Goal: Communication & Community: Answer question/provide support

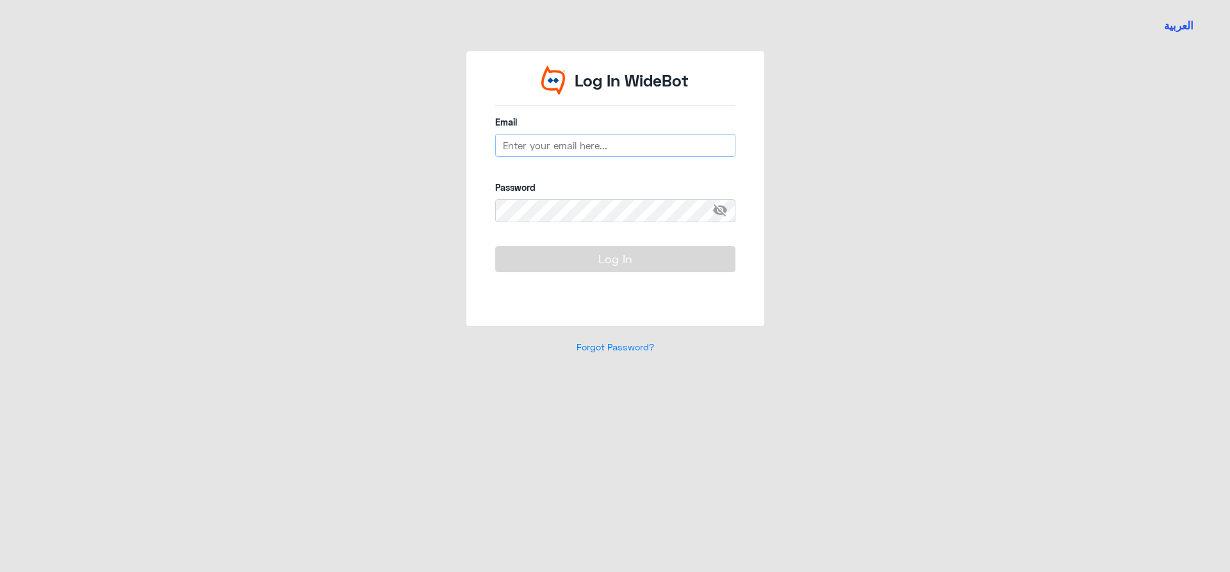
click at [552, 154] on input "email" at bounding box center [615, 145] width 240 height 23
click at [552, 149] on input "email" at bounding box center [615, 145] width 240 height 23
click at [552, 148] on input "email" at bounding box center [615, 145] width 240 height 23
type input "[EMAIL_ADDRESS][DOMAIN_NAME]"
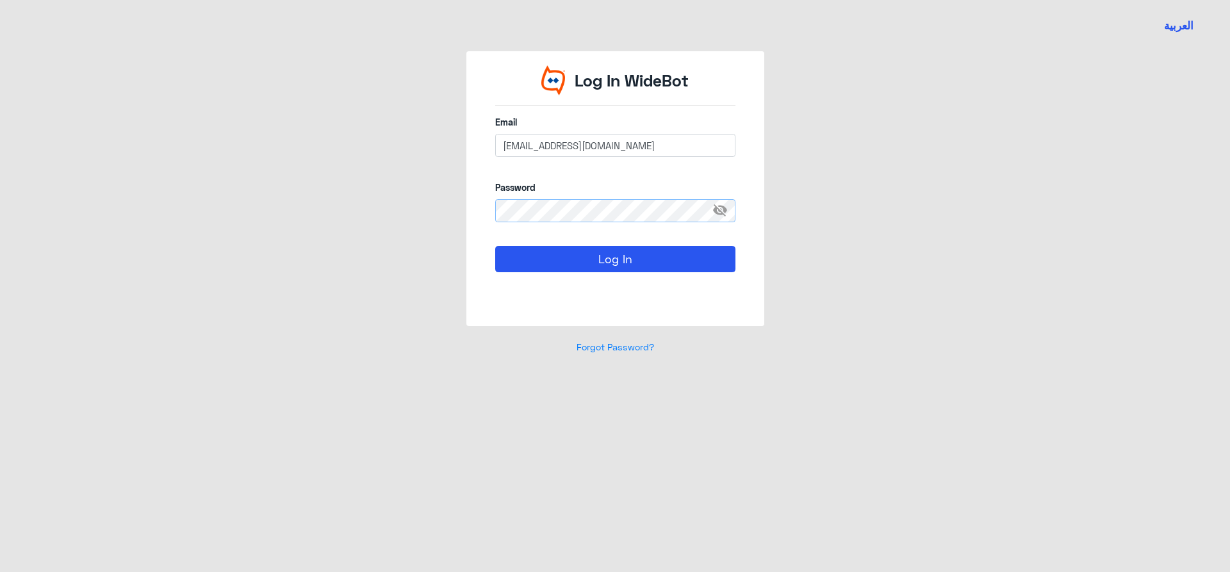
click at [495, 246] on button "Log In" at bounding box center [615, 259] width 240 height 26
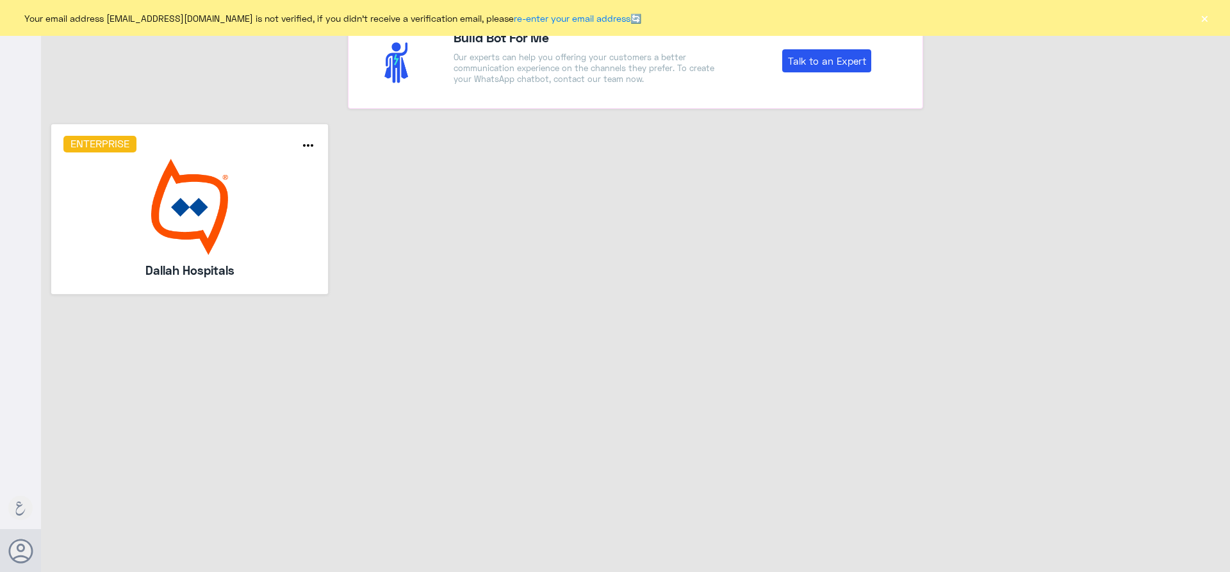
click at [156, 182] on img at bounding box center [189, 207] width 253 height 96
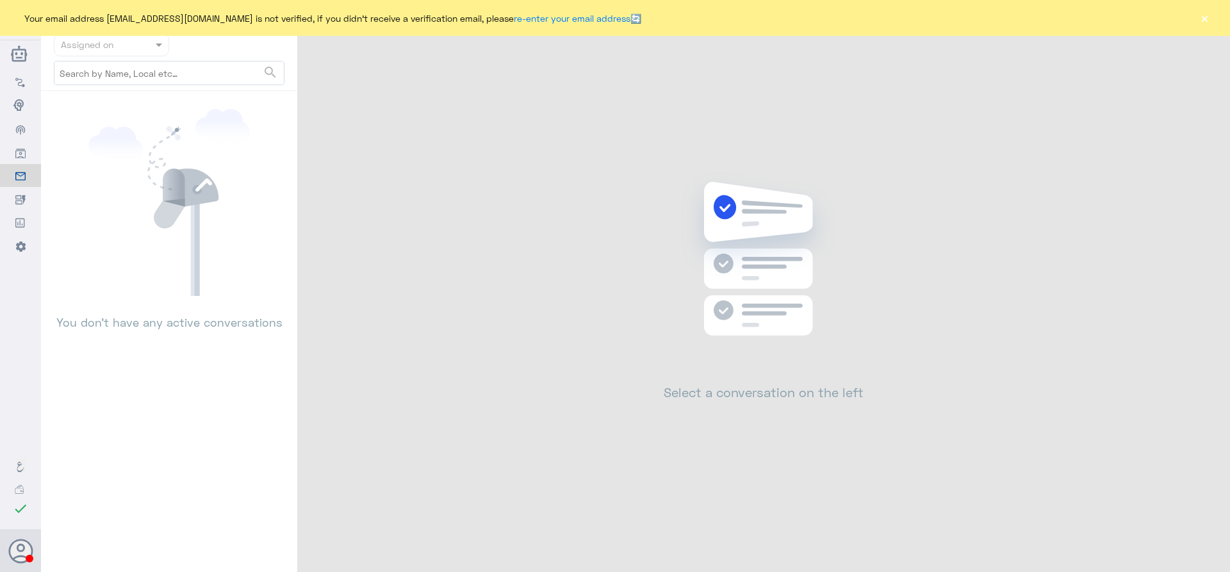
click at [1204, 19] on button "×" at bounding box center [1204, 18] width 13 height 13
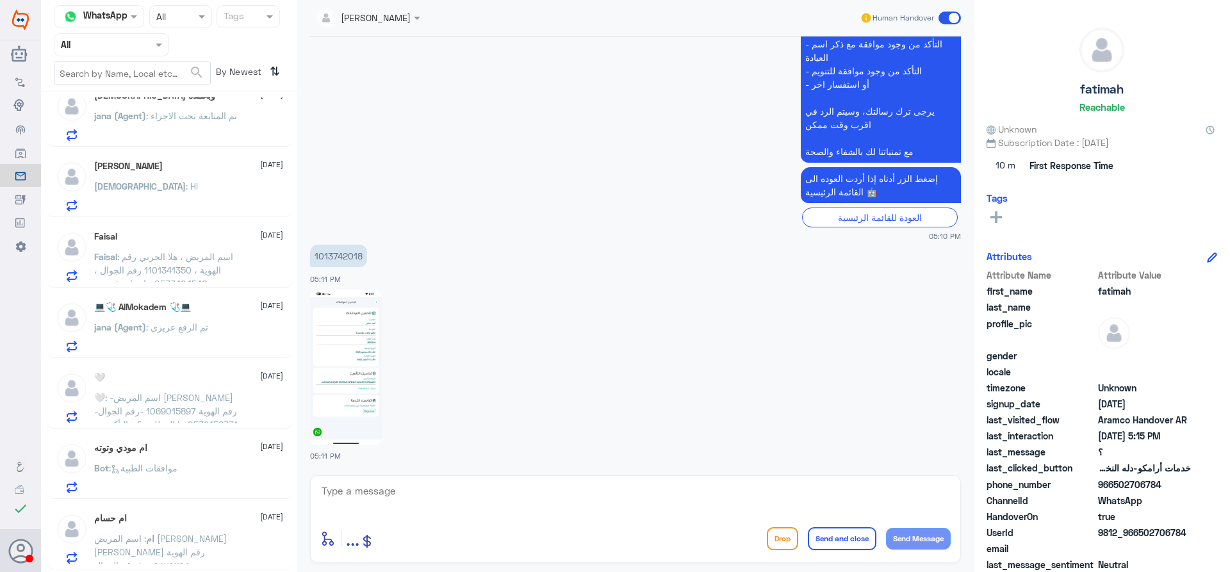
scroll to position [1144, 0]
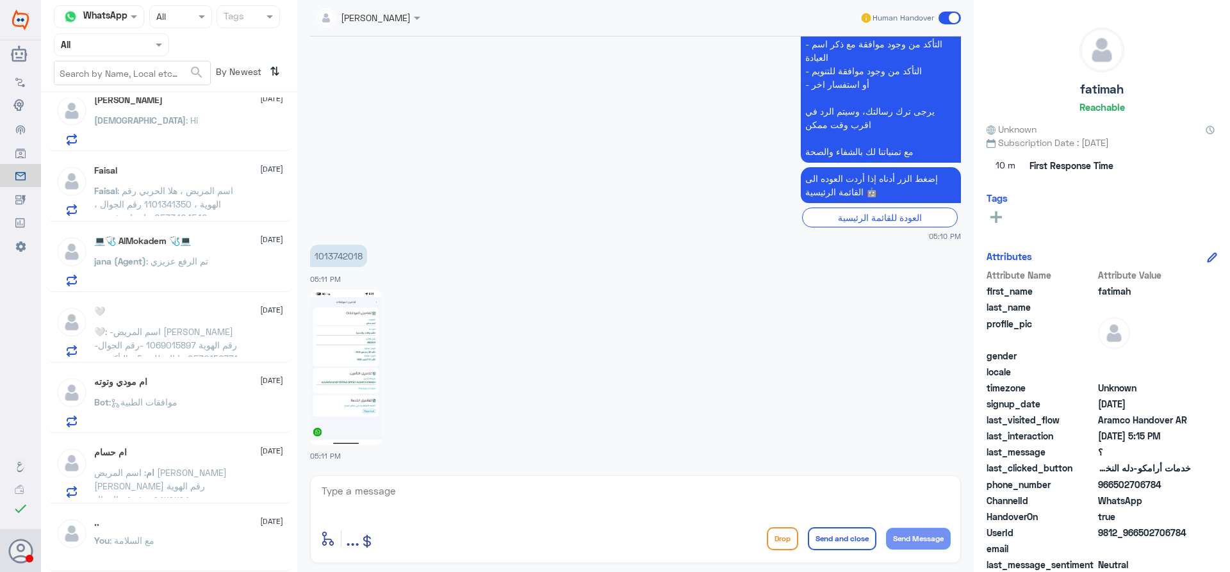
click at [167, 526] on div ".. [DATE]" at bounding box center [188, 523] width 189 height 11
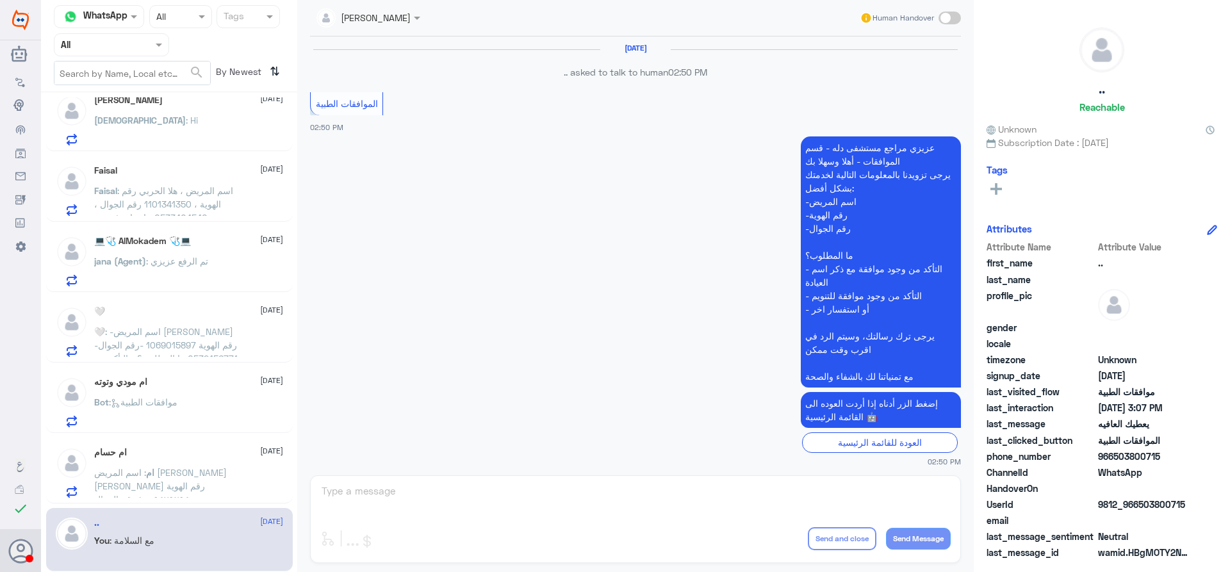
scroll to position [681, 0]
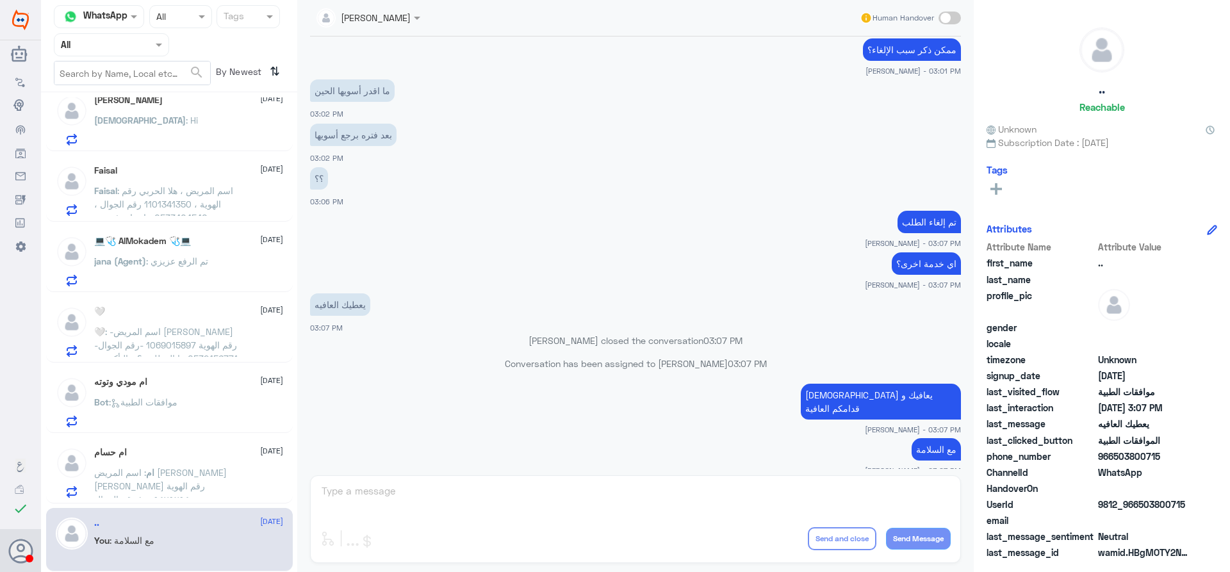
click at [132, 471] on span ": اسم المريض [PERSON_NAME] [PERSON_NAME] رقم الهوية ١٠٠٩٤٧٩٢٩٤ رقم الجوال 05037…" at bounding box center [160, 506] width 133 height 78
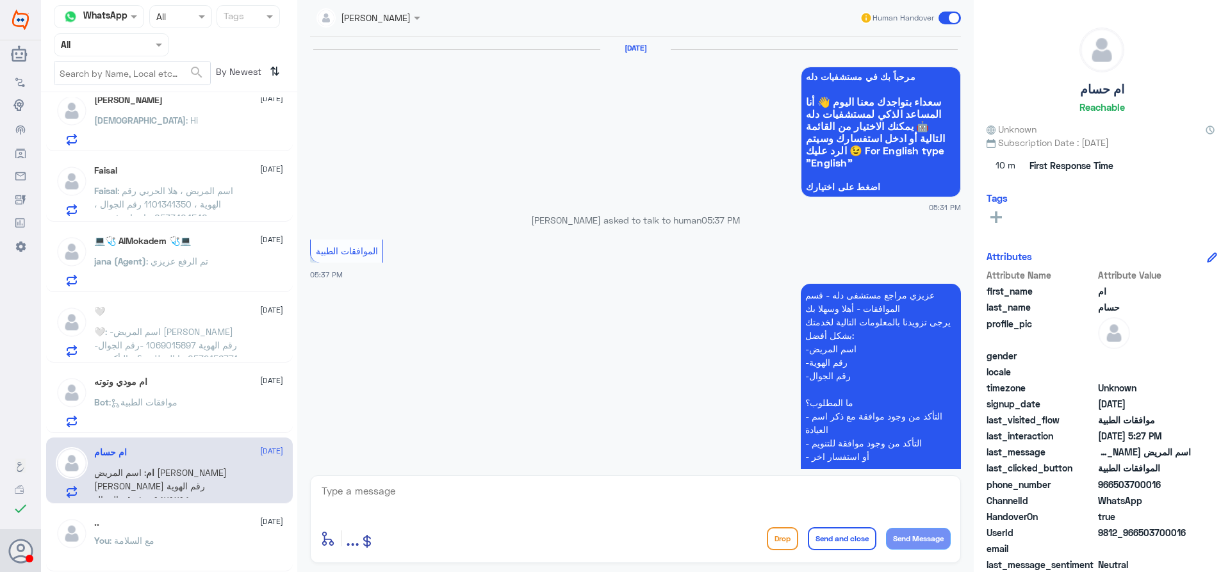
scroll to position [1330, 0]
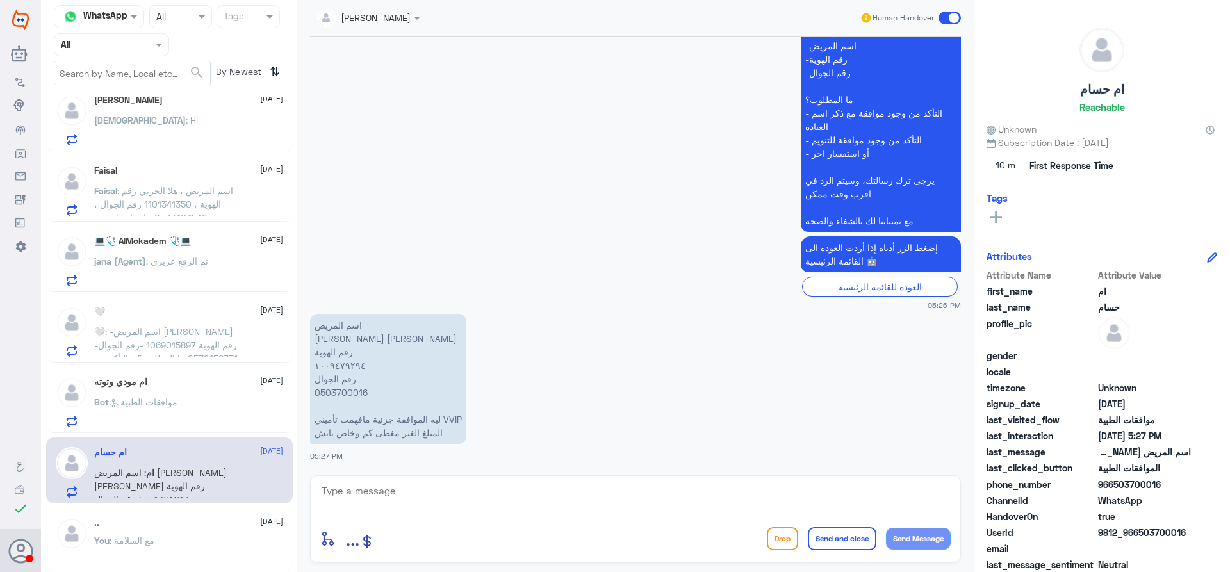
click at [343, 392] on p "اسم المريض [PERSON_NAME] [PERSON_NAME] رقم الهوية ١٠٠٩٤٧٩٢٩٤ رقم الجوال 0503700…" at bounding box center [388, 379] width 156 height 130
copy p "0503700016"
click at [145, 40] on div at bounding box center [111, 44] width 114 height 15
click at [136, 145] on div "Your Team" at bounding box center [111, 159] width 115 height 29
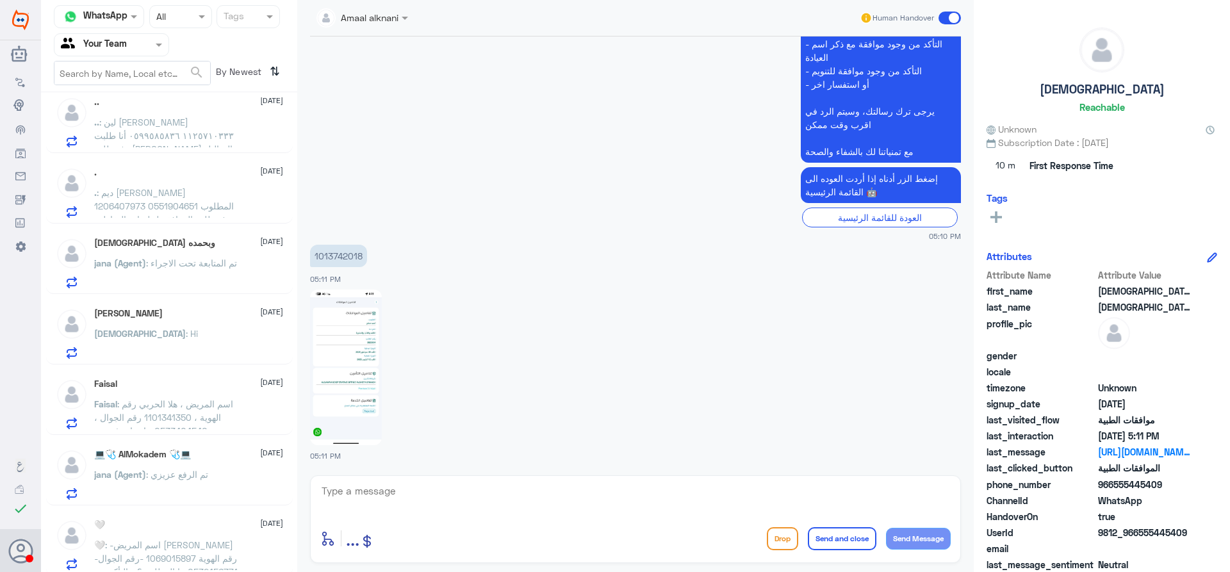
scroll to position [935, 0]
click at [220, 550] on span ": -اسم المريض [PERSON_NAME] -رقم الهوية 1069015897 -رقم الجوال 0532456771 ما ال…" at bounding box center [165, 560] width 143 height 51
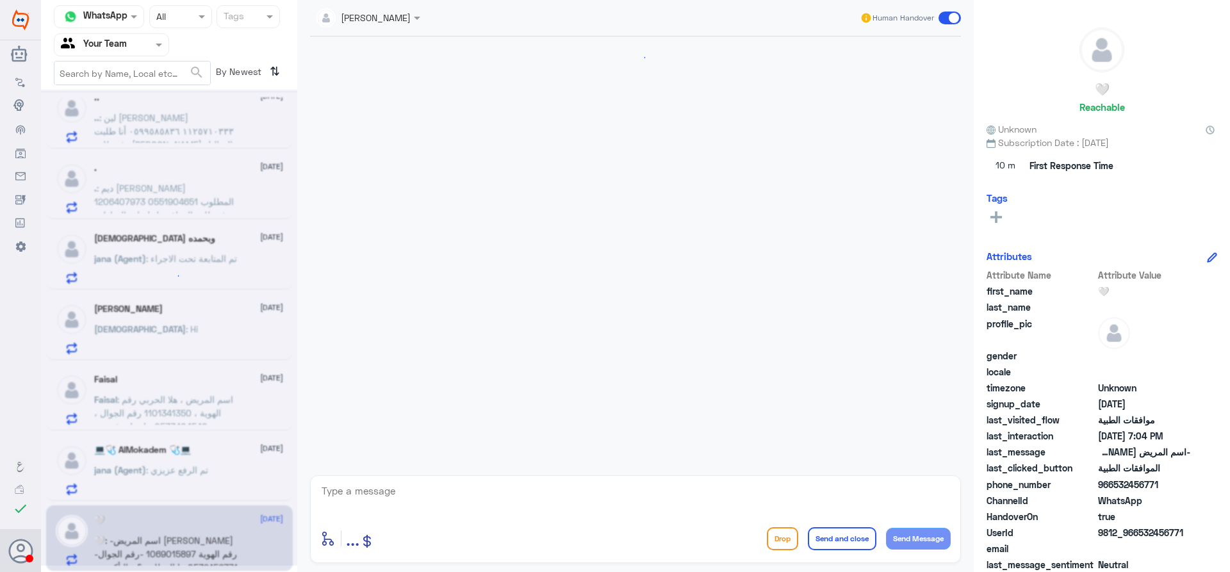
scroll to position [1594, 0]
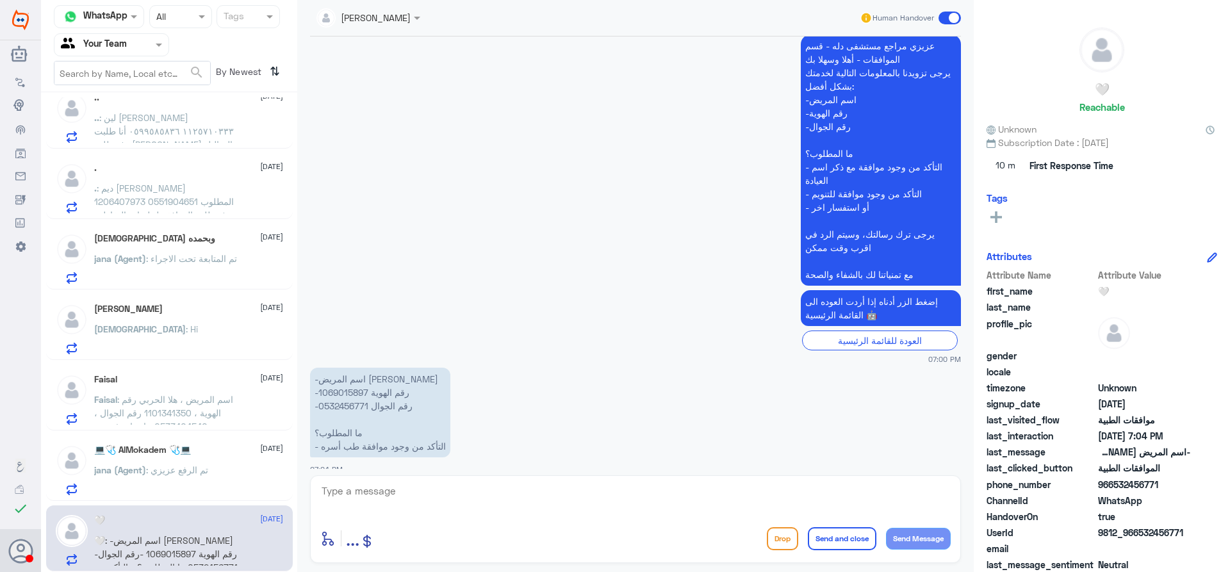
click at [341, 378] on p "-اسم المريض [PERSON_NAME] -رقم الهوية 1069015897 -رقم الجوال 0532456771 ما المط…" at bounding box center [380, 413] width 140 height 90
copy p "1069015897"
click at [375, 491] on textarea at bounding box center [635, 497] width 630 height 31
type textarea "h"
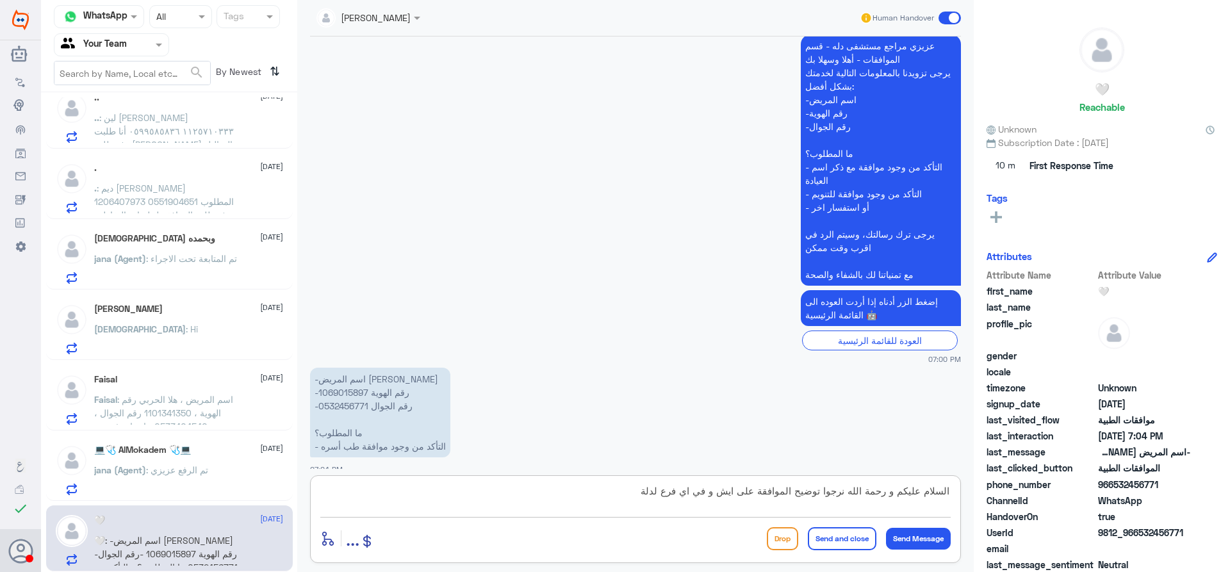
type textarea "السلام عليكم و رحمة الله نرجوا توضيح الموافقة على ايش و في اي فرع لدلة"
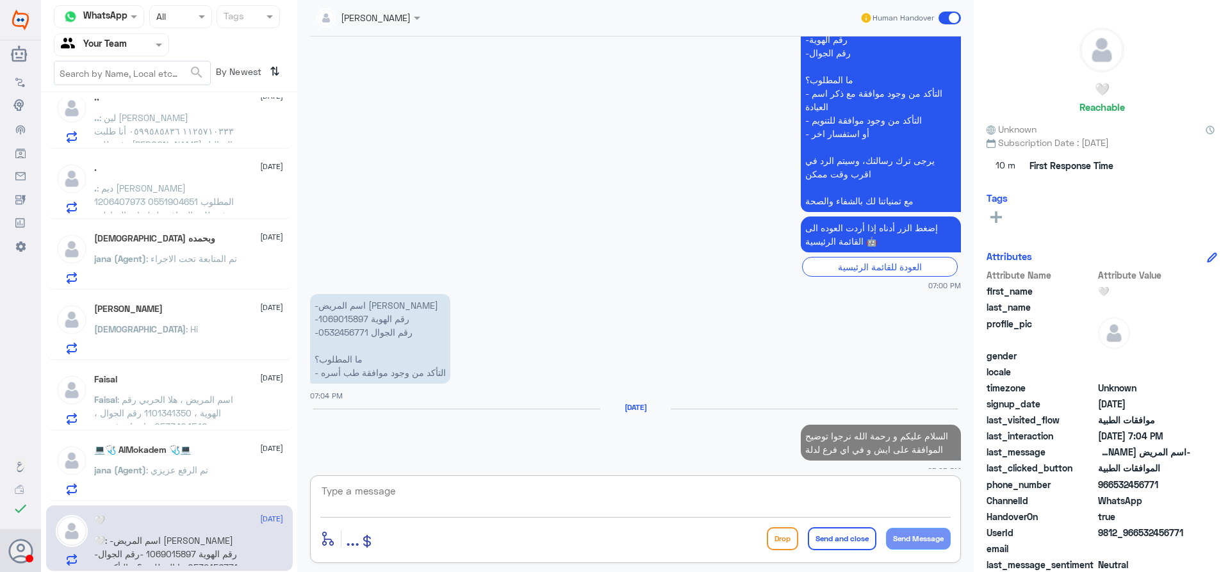
click at [177, 397] on span ": اسم المريض ، هلا الحربي رقم الهوية ، 1101341350 رقم الجوال ، 0533404540 حاب ا…" at bounding box center [163, 433] width 139 height 78
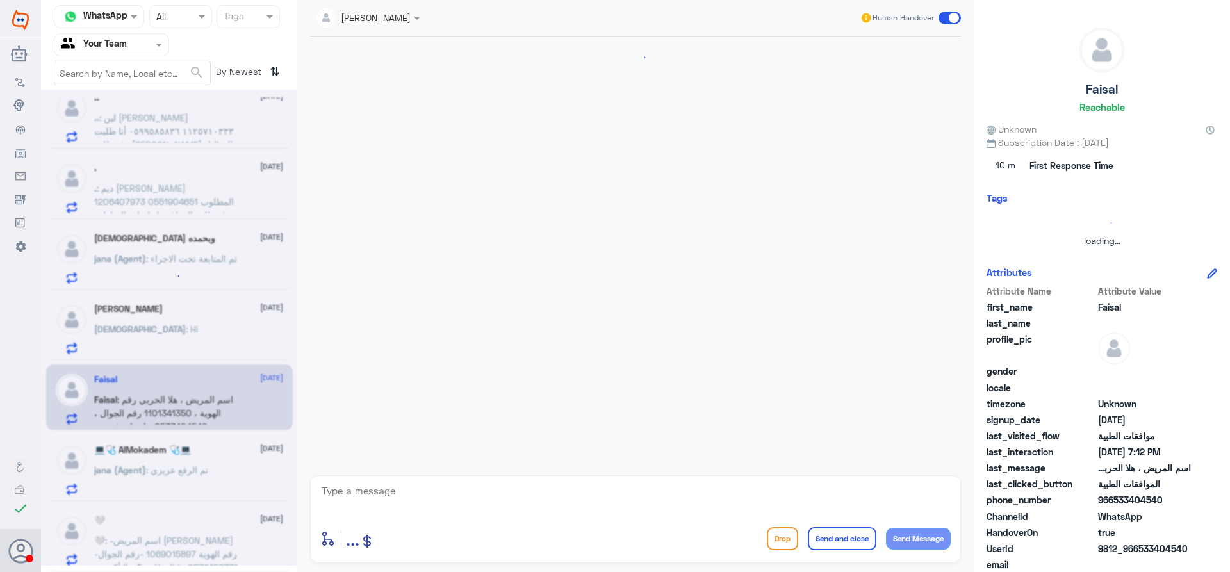
scroll to position [347, 0]
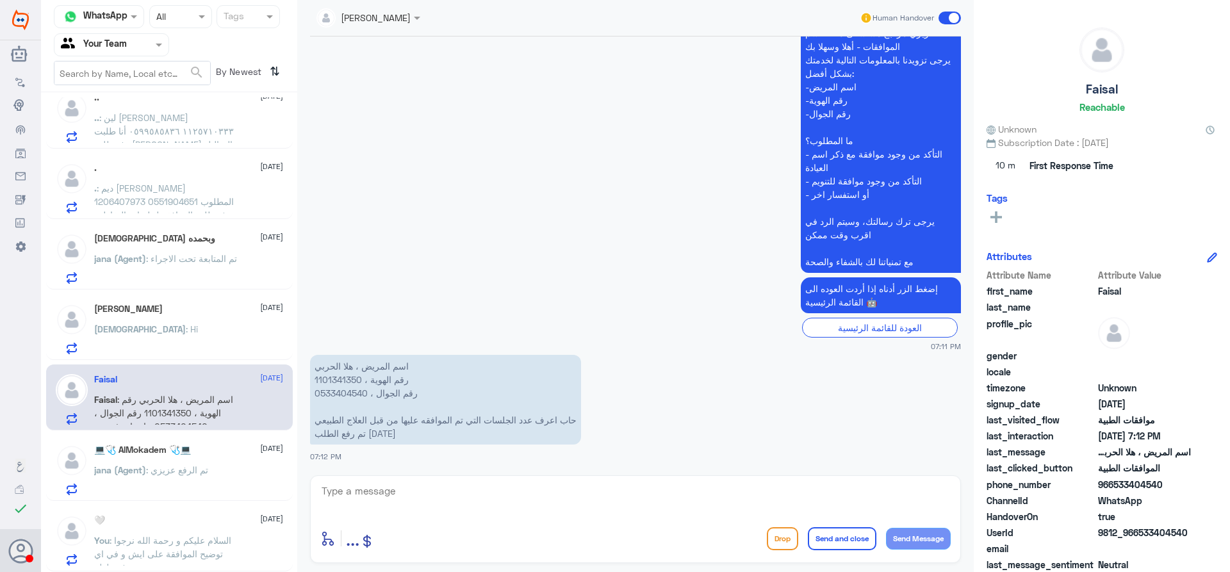
click at [342, 377] on p "اسم المريض ، هلا الحربي رقم الهوية ، 1101341350 رقم الجوال ، 0533404540 حاب اعر…" at bounding box center [445, 400] width 271 height 90
copy p "1101341350"
click at [184, 334] on div "[DEMOGRAPHIC_DATA] : Hi" at bounding box center [188, 339] width 189 height 29
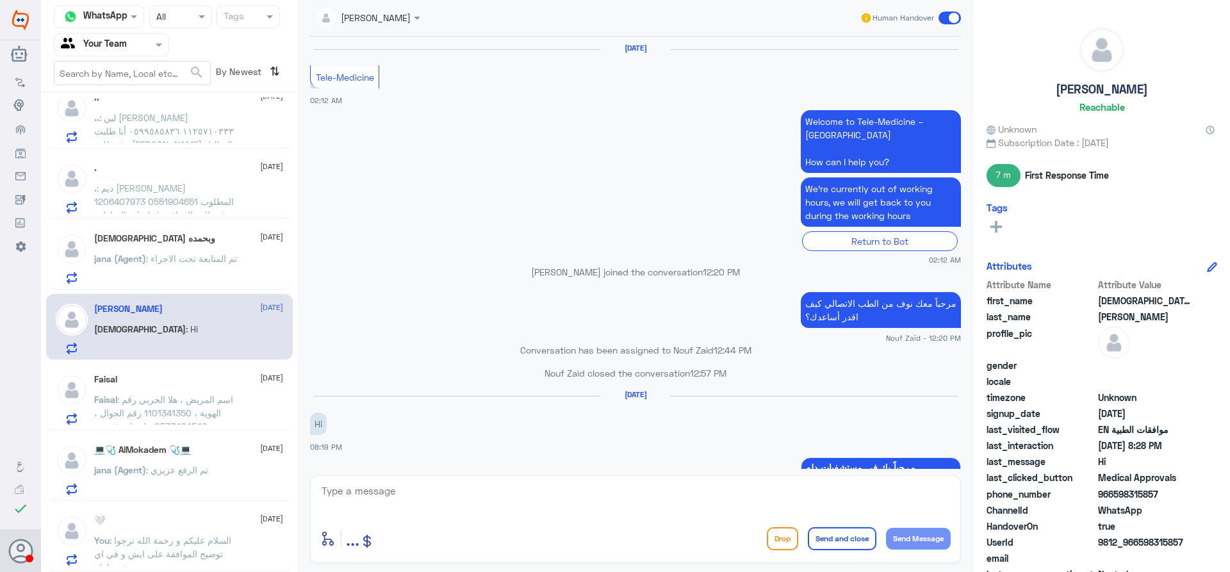
scroll to position [1070, 0]
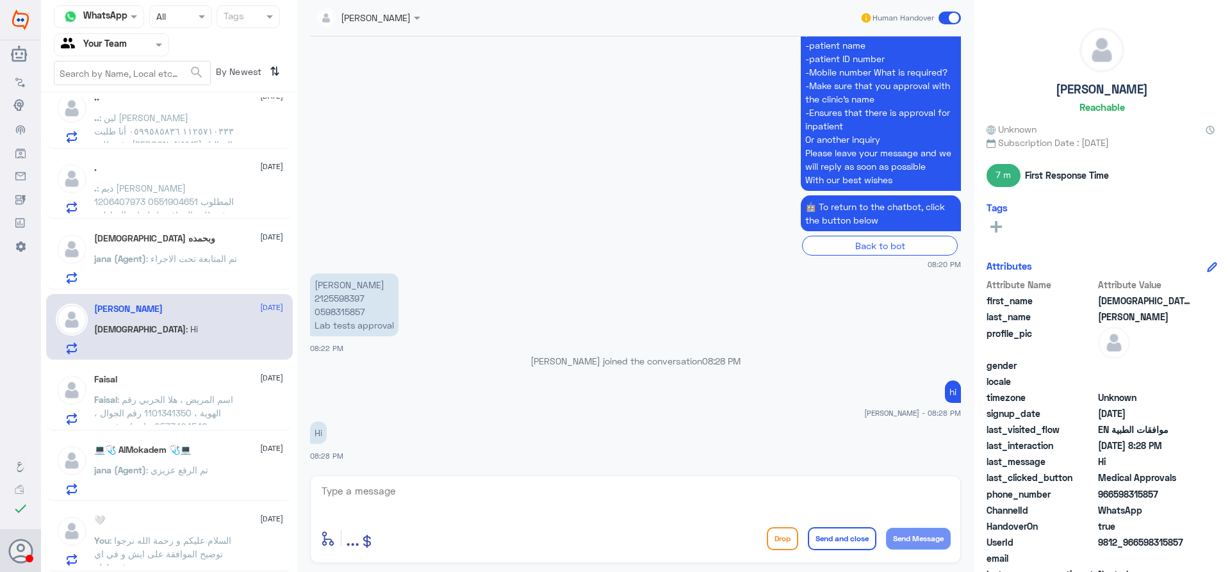
click at [356, 301] on p "[PERSON_NAME] 2125598397 0598315857 Lab tests approval" at bounding box center [354, 305] width 88 height 63
copy p "2125598397"
click at [197, 261] on span ": تم المتابعة تحت الاجراء" at bounding box center [191, 258] width 91 height 11
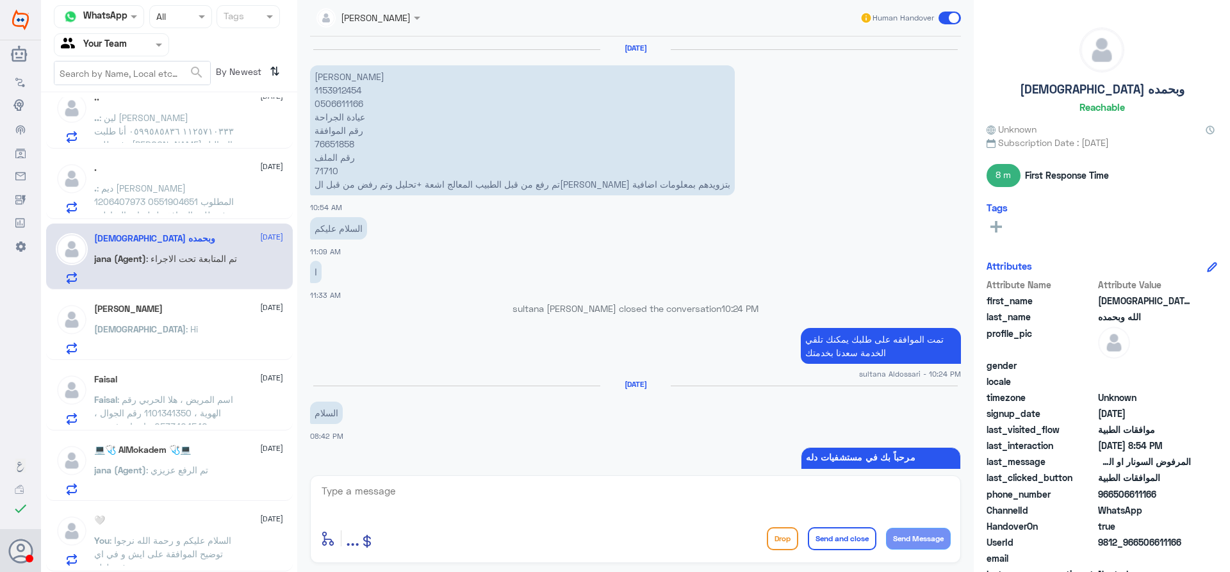
scroll to position [960, 0]
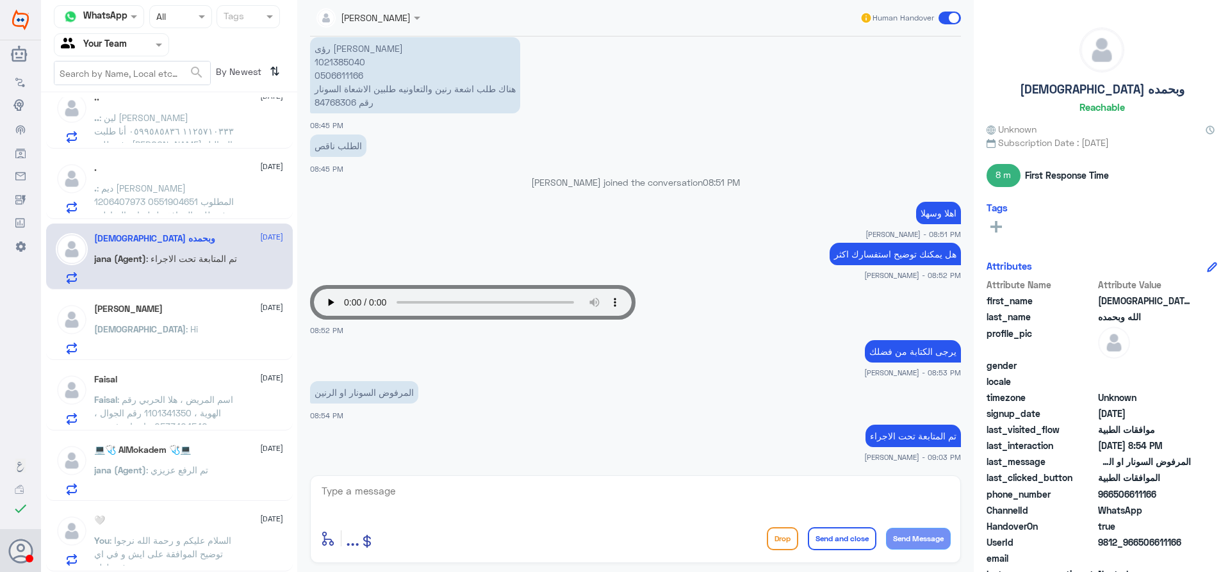
click at [192, 211] on span ": ديم [PERSON_NAME] 1206407973 0551904651 المطلوب رفع طلب الموافقه لجلسات التخا…" at bounding box center [164, 249] width 141 height 132
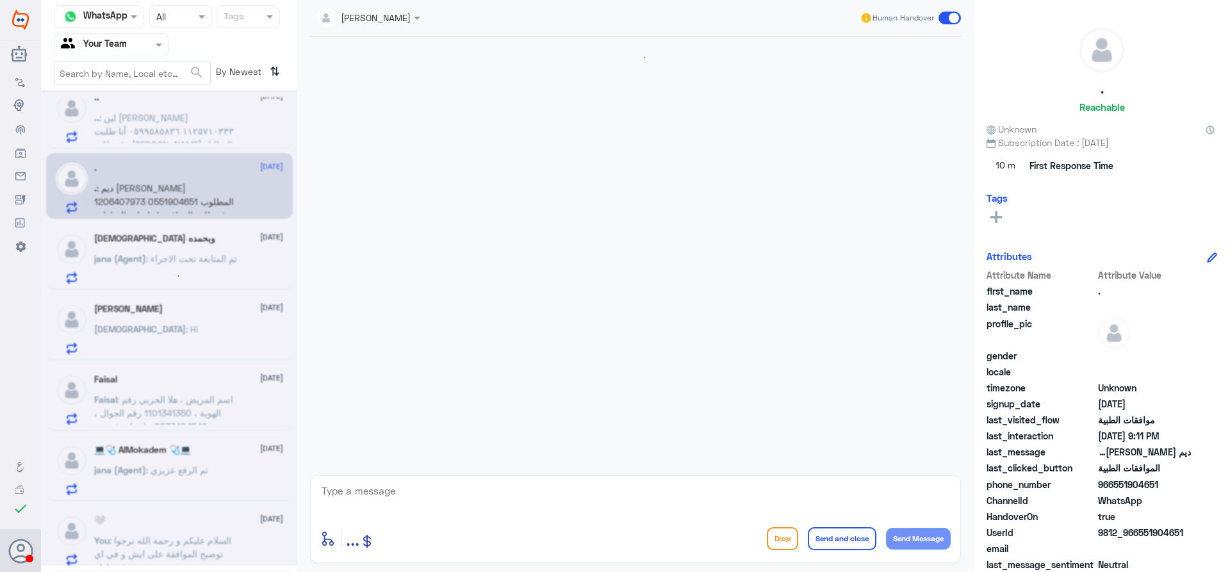
scroll to position [400, 0]
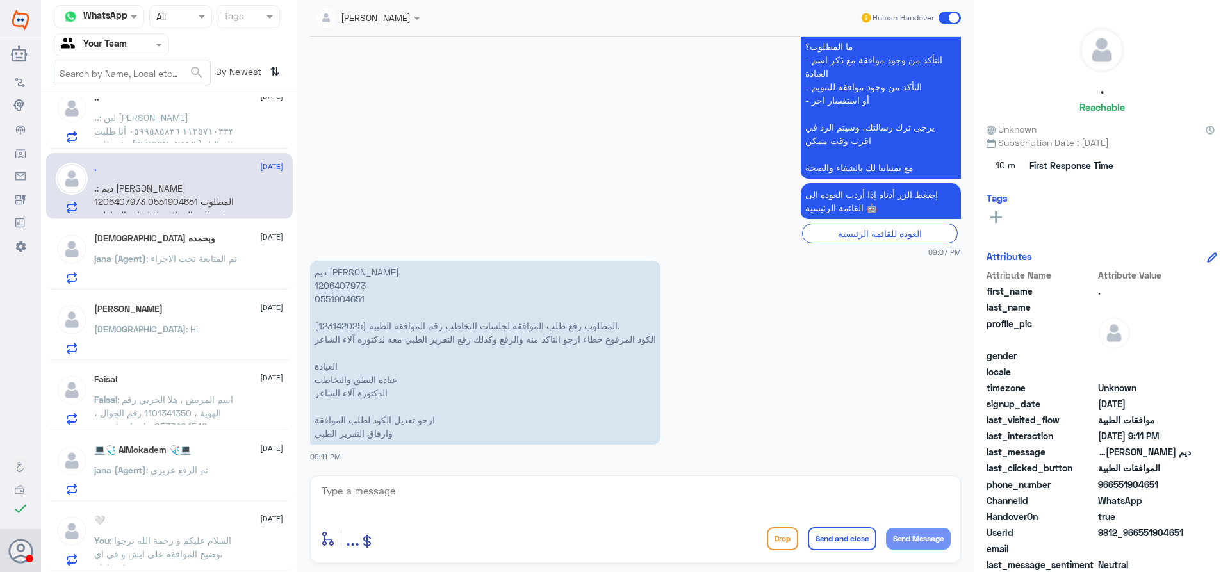
click at [344, 324] on p "ديم [PERSON_NAME] 1206407973 0551904651 المطلوب رفع طلب الموافقه لجلسات التخاطب…" at bounding box center [485, 353] width 350 height 184
copy p "123142025"
click at [464, 488] on textarea at bounding box center [635, 497] width 630 height 31
type textarea "h"
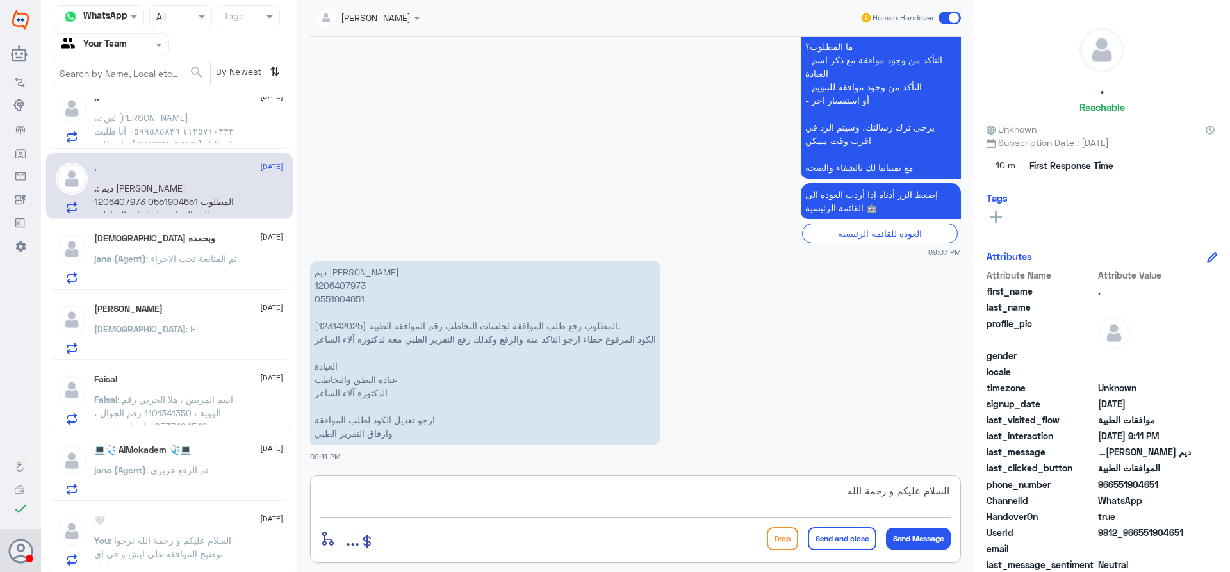
type textarea "السلام عليكم و رحمة الله"
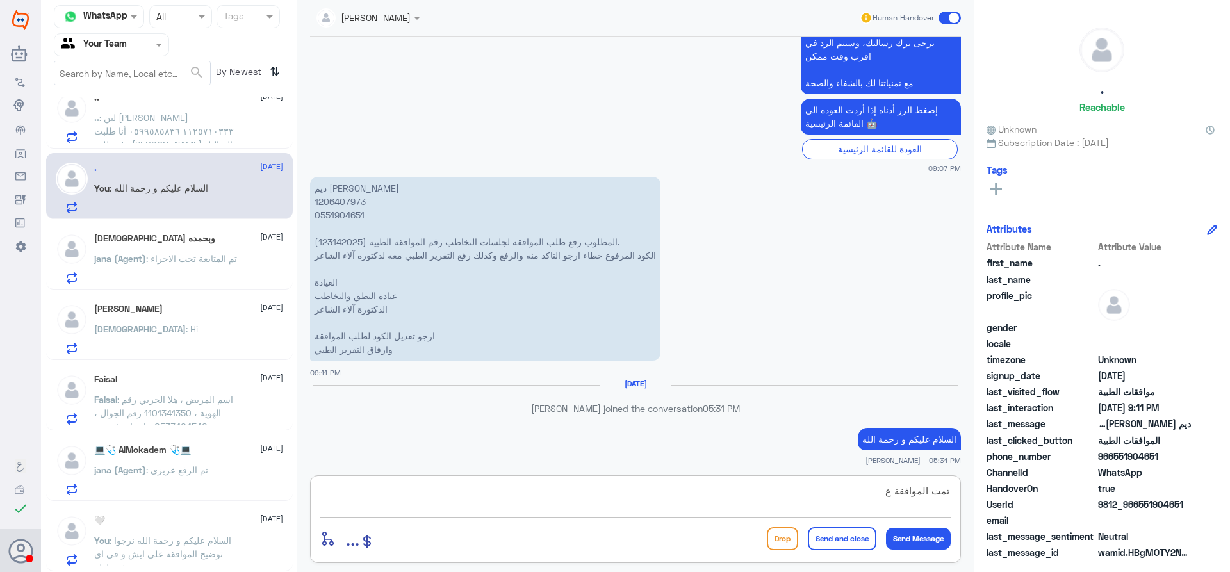
scroll to position [464, 0]
type textarea "تمت الموافقة على طلبكم اي خدمة اخرى؟"
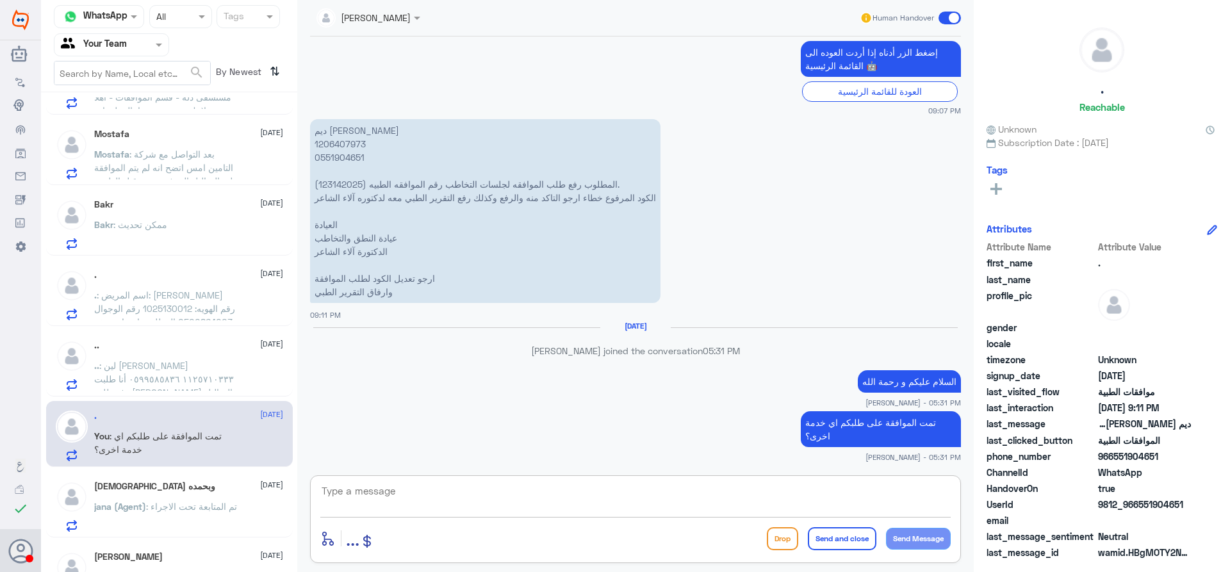
scroll to position [679, 0]
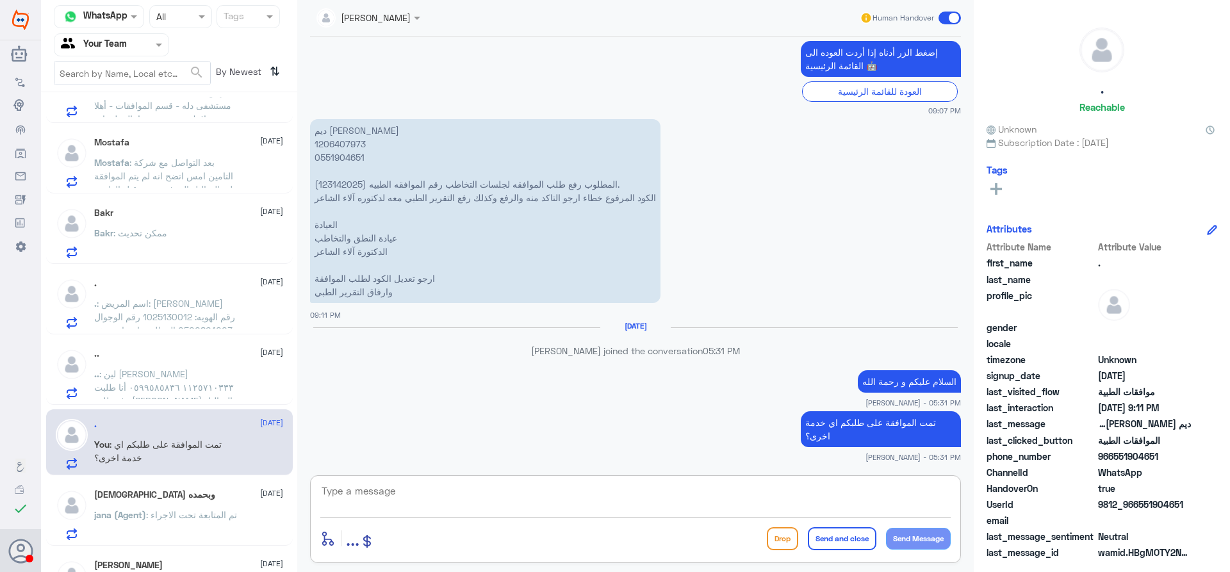
click at [171, 366] on div ".. [DATE] .. : لين [PERSON_NAME] ١١٢٥٧١٠٣٣٣ ٠٥٩٩٥٨٥٨٣٦ أنا طلبت رفع طلب [PERSON…" at bounding box center [188, 373] width 189 height 51
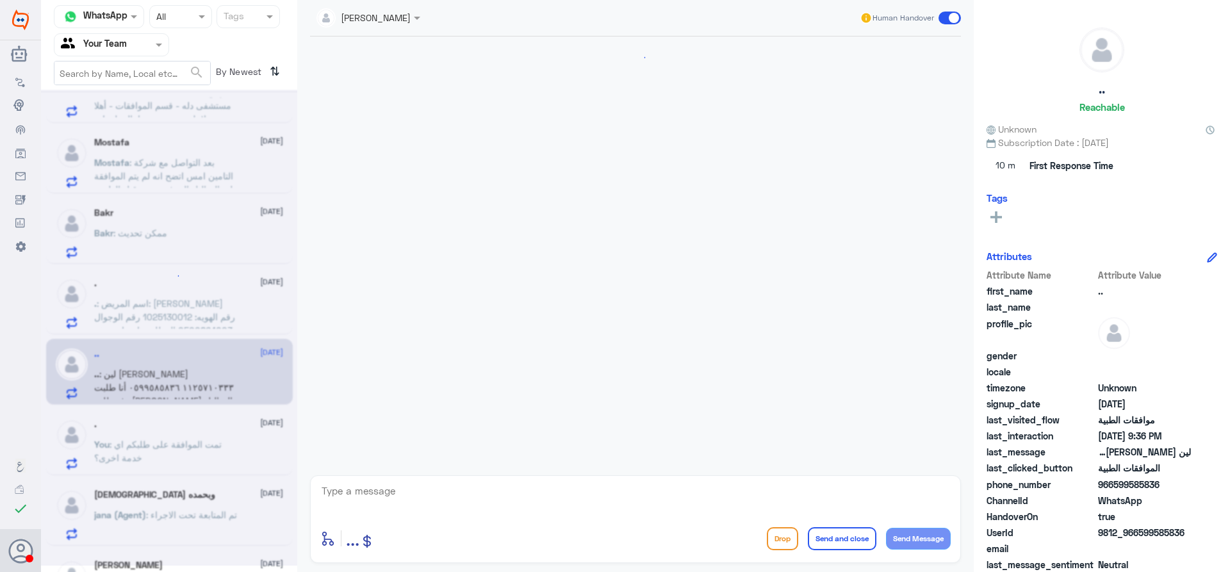
scroll to position [1174, 0]
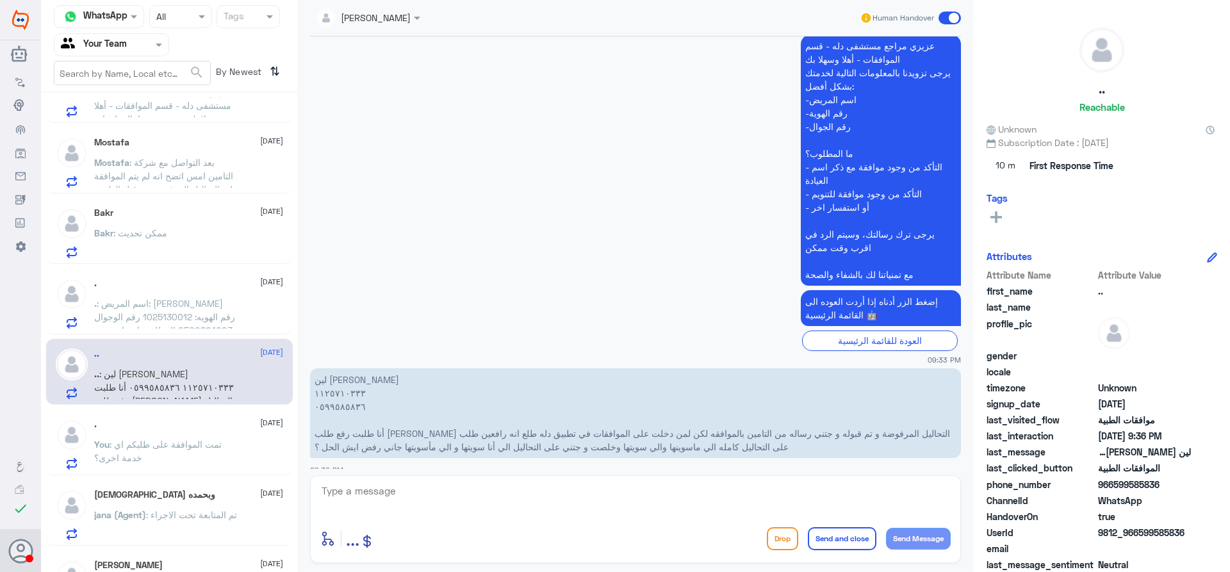
click at [440, 495] on textarea at bounding box center [635, 497] width 630 height 31
type textarea "h"
type textarea "ل"
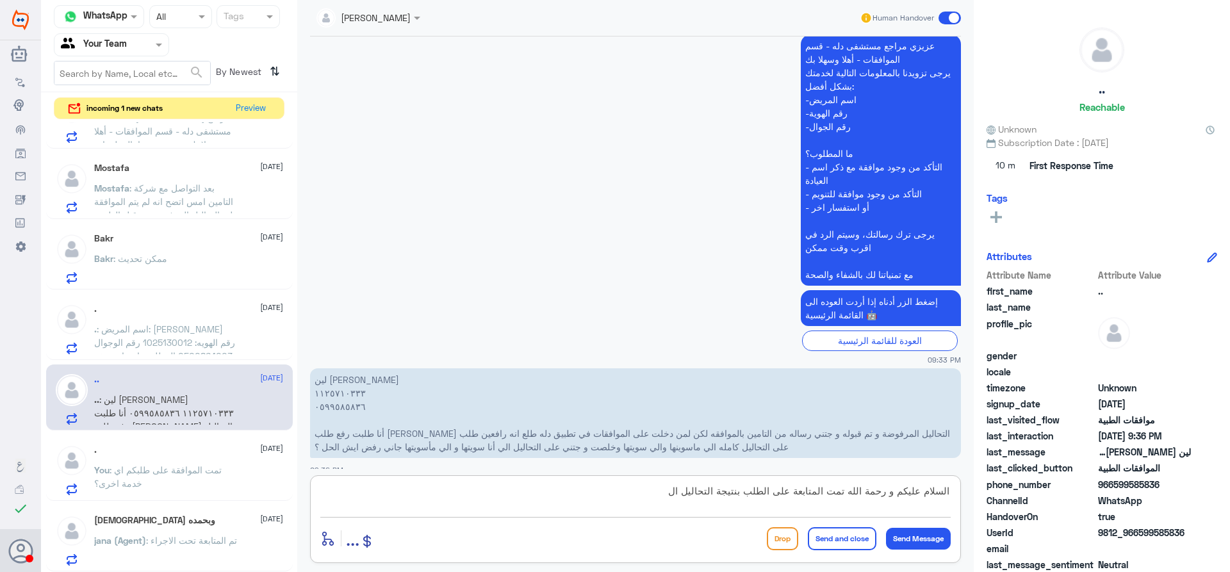
click at [602, 493] on textarea "السلام عليكم و رحمة الله تمت المتابعة على الطلب بنتيجة التحاليل ال" at bounding box center [635, 497] width 630 height 31
type textarea "السلام عليكم و رحمة الله تمت المتابعة على الطلب بنتيجة التحاليل التي تمت المواف…"
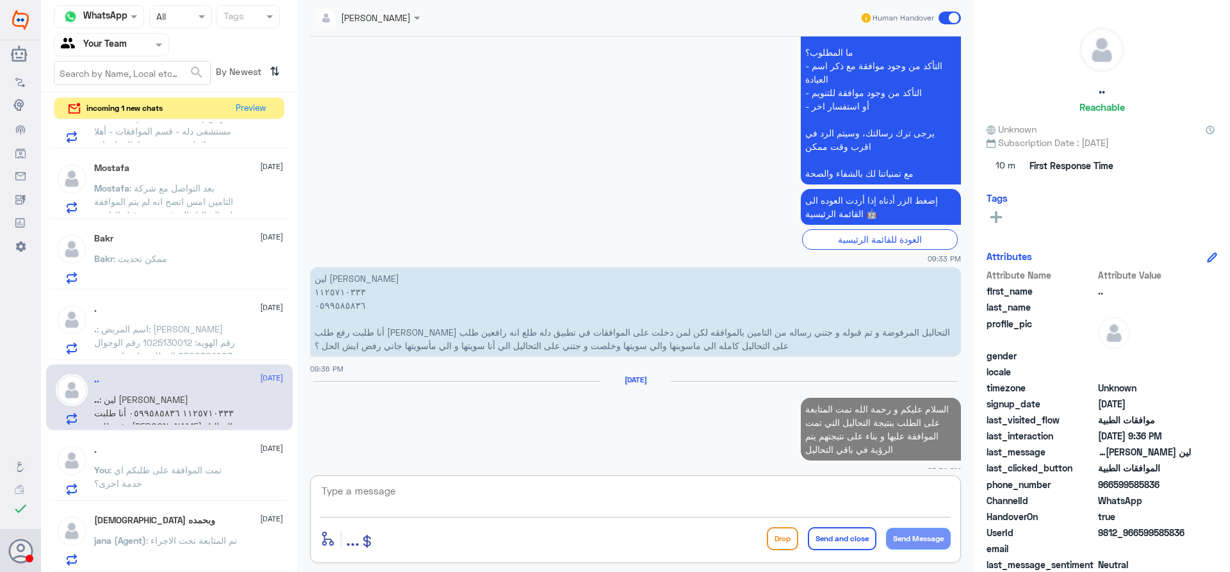
type textarea "ق"
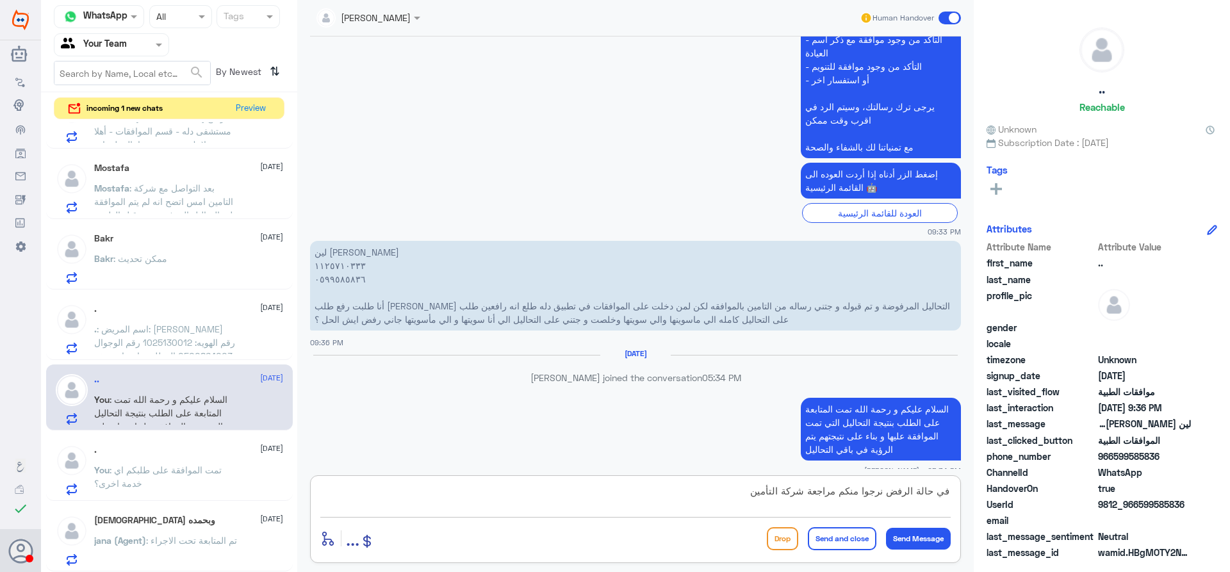
type textarea "في حالة الرفض نرجوا منكم مراجعة شركة التأمين"
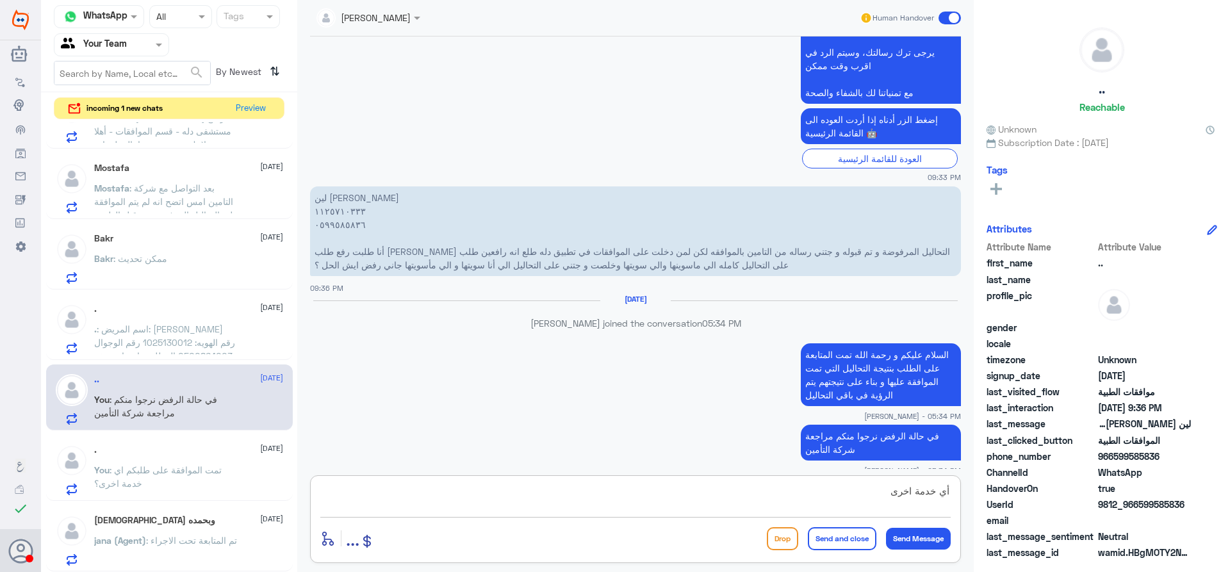
type textarea "أي خدمة اخرى؟"
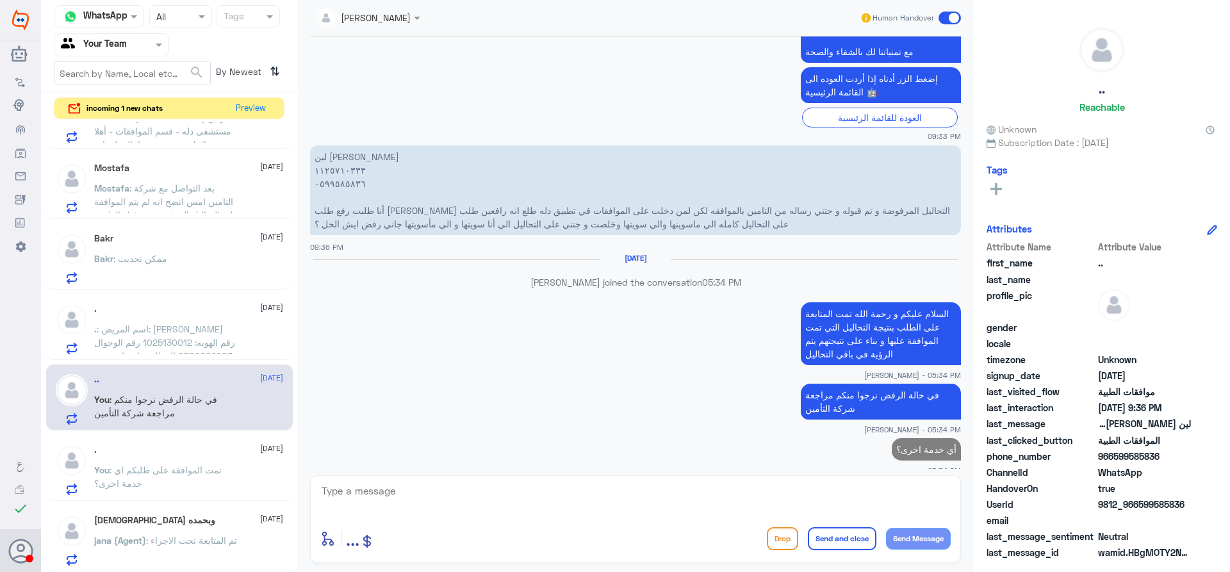
click at [200, 336] on p ". : اسم المريض: [PERSON_NAME] رقم الهويه: 1025130012 رقم الوجوال :0500864003 ال…" at bounding box center [166, 338] width 144 height 32
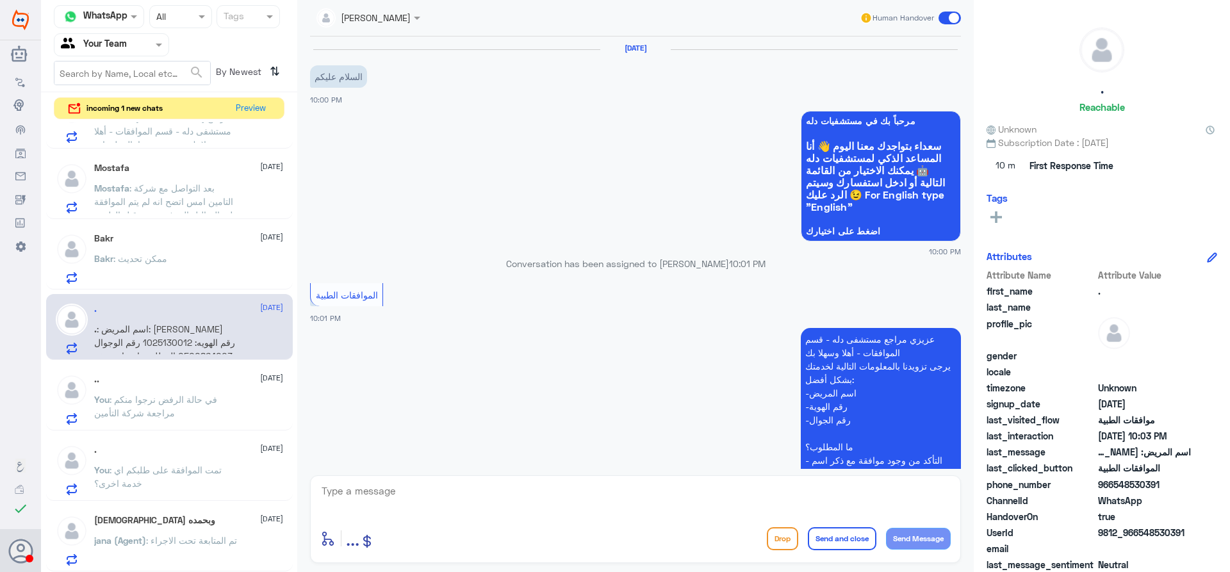
scroll to position [320, 0]
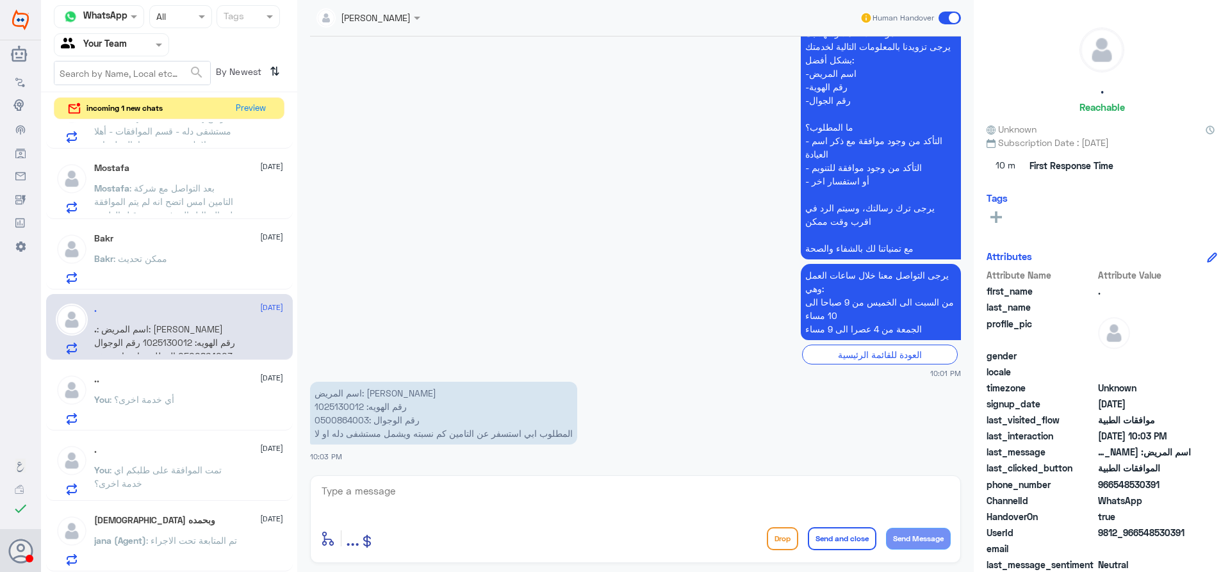
click at [330, 405] on p "اسم المريض: [PERSON_NAME] رقم الهويه: 1025130012 رقم الوجوال :0500864003 المطلو…" at bounding box center [443, 413] width 267 height 63
copy p "1025130012"
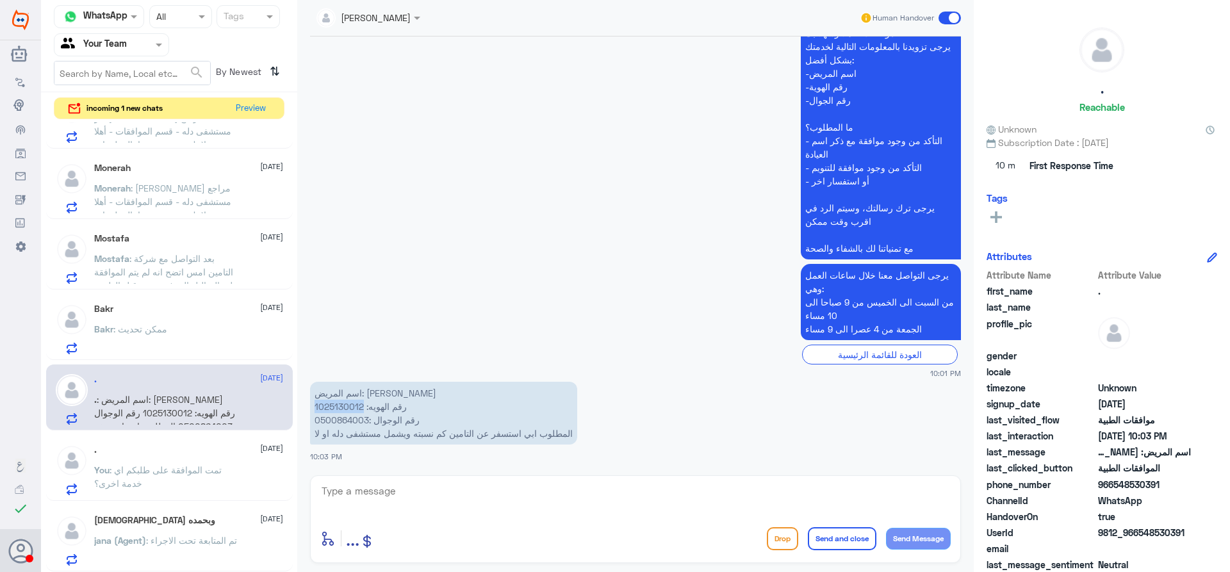
click at [443, 497] on textarea at bounding box center [635, 497] width 630 height 31
type textarea "h"
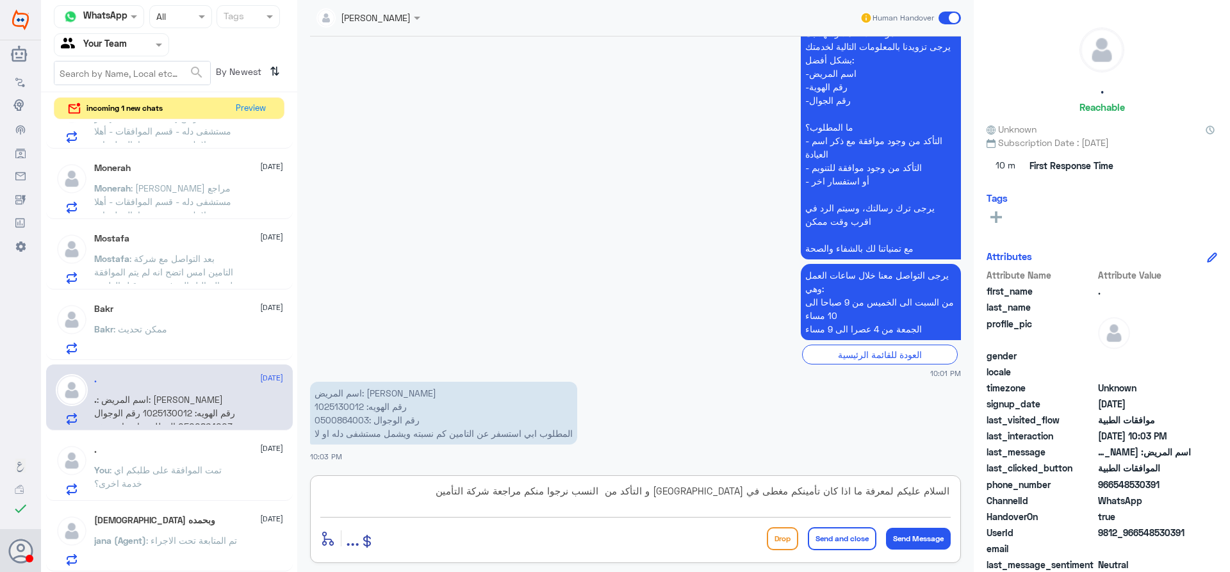
type textarea "السلام عليكم لمعرفة ما اذا كان تأمينكم مغطى في [GEOGRAPHIC_DATA] و التأكد من ال…"
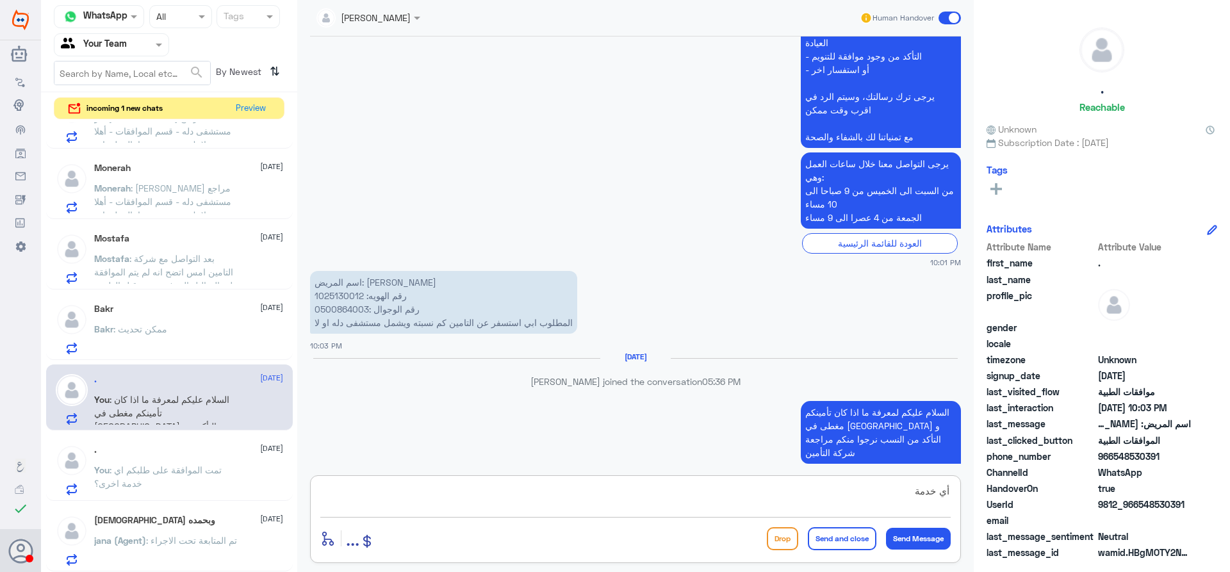
scroll to position [411, 0]
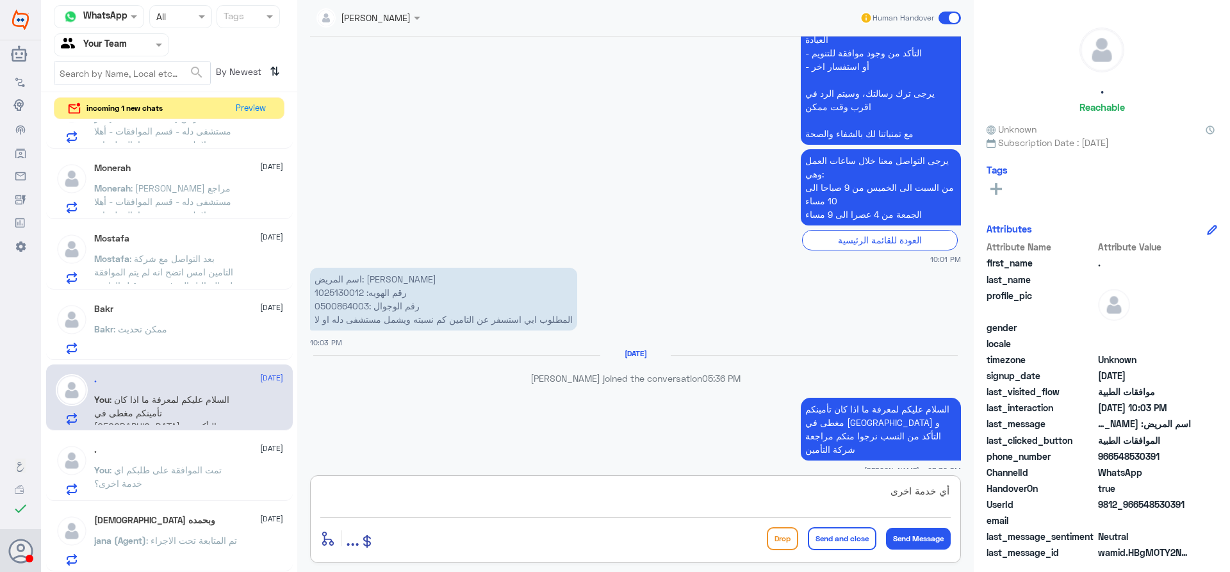
type textarea "أي خدمة اخرى؟"
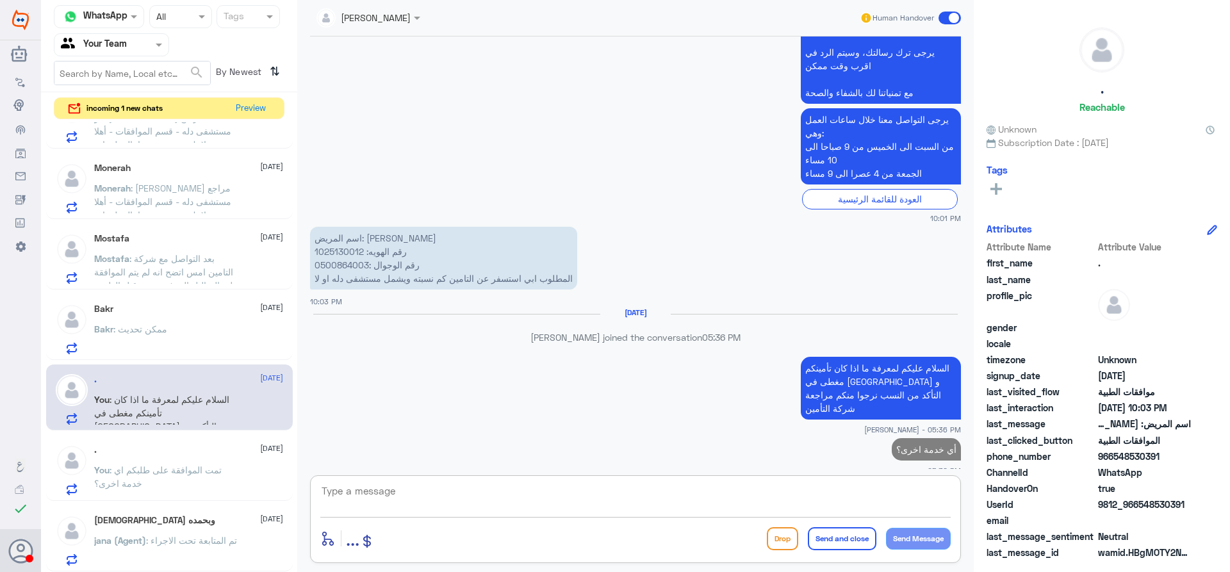
click at [167, 340] on p "Bakr : ممكن تحديث" at bounding box center [130, 338] width 73 height 32
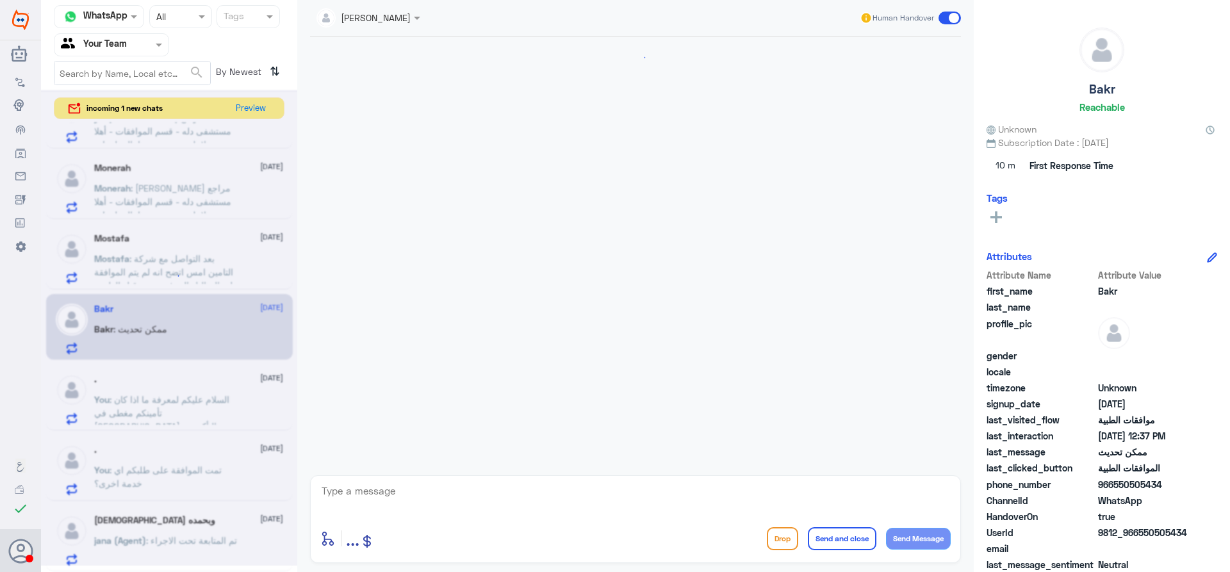
scroll to position [1236, 0]
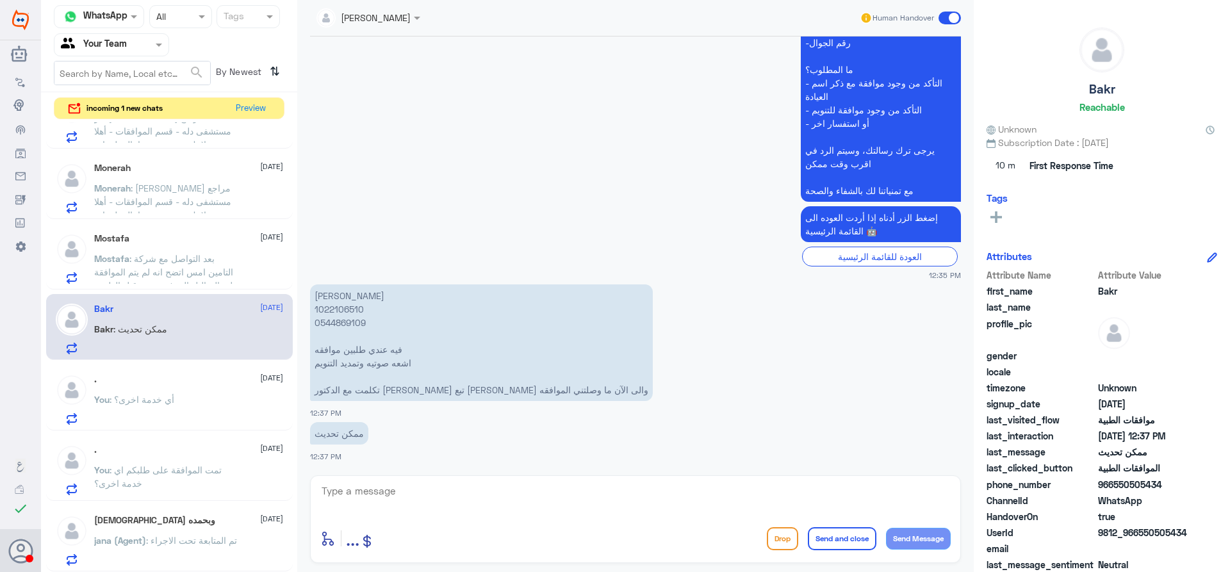
click at [340, 310] on p "[PERSON_NAME] 1022106510 ‭0544869109 فيه عندي طلبين موافقه اشعه صوتيه وتمديد ال…" at bounding box center [481, 342] width 343 height 117
copy p "1022106510"
click at [422, 500] on textarea at bounding box center [635, 497] width 630 height 31
type textarea "h"
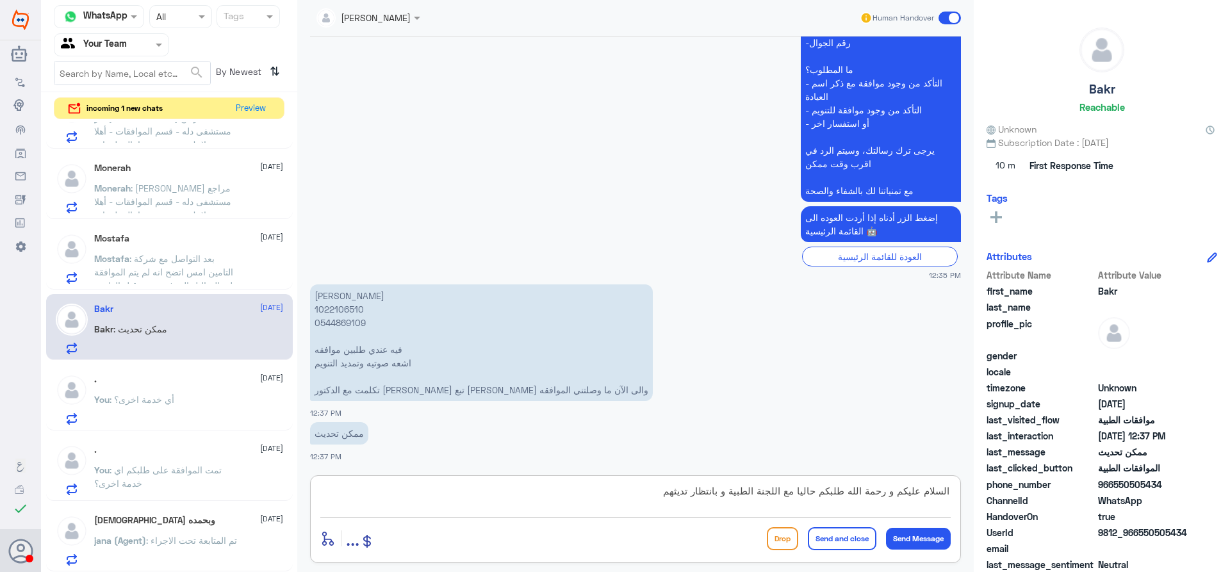
type textarea "السلام عليكم و رحمة الله طلبكم حاليا مع اللجنة الطبية و بانتظار تديثهم"
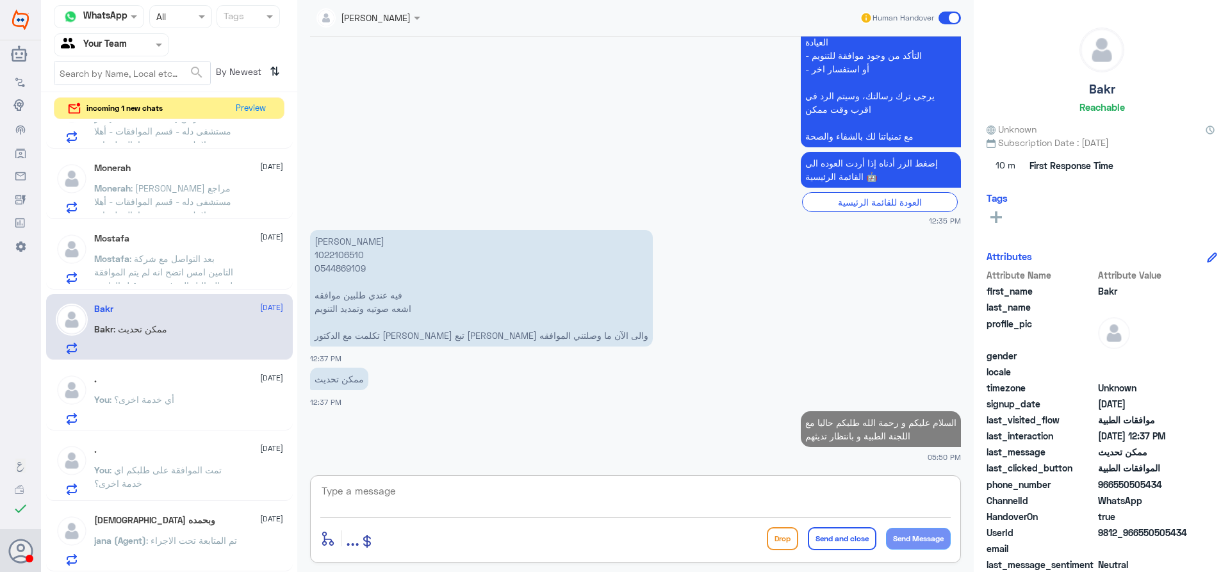
click at [211, 275] on span ": بعد التواصل مع شركة التامين امس اتضح انه لم يتم الموافقة علي التحاليل المرفوع…" at bounding box center [166, 285] width 144 height 65
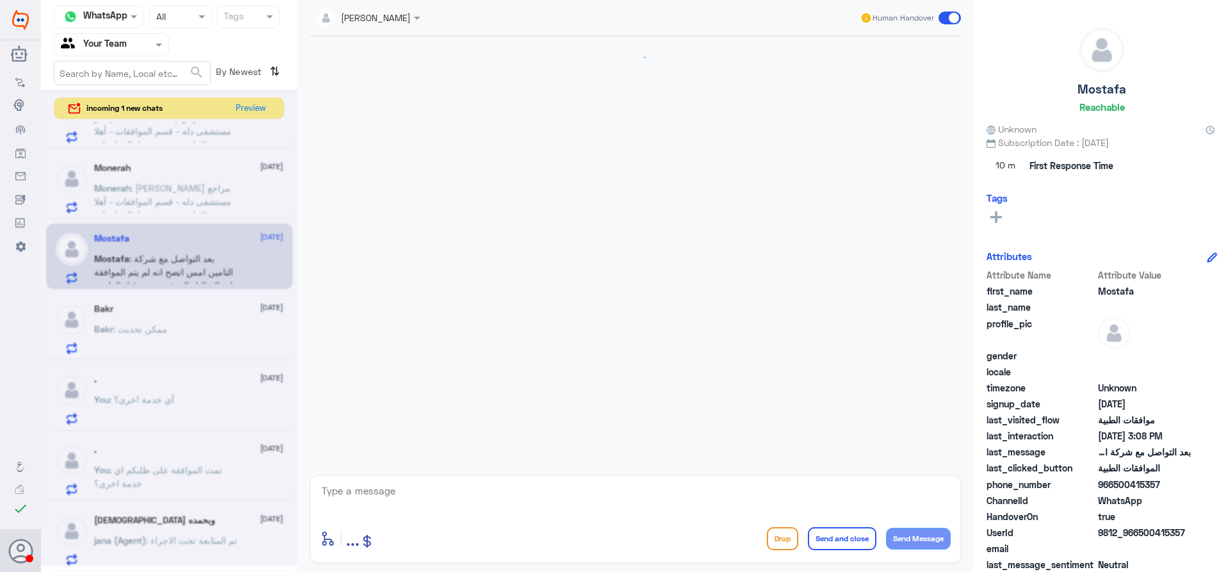
scroll to position [1205, 0]
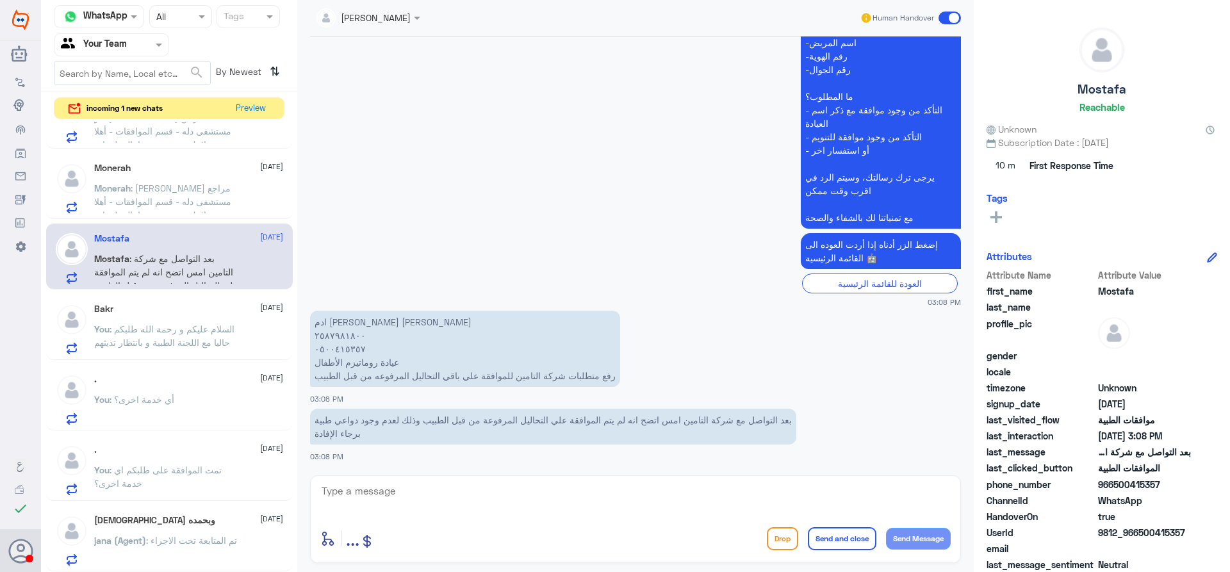
click at [381, 497] on textarea at bounding box center [635, 497] width 630 height 31
drag, startPoint x: 385, startPoint y: 498, endPoint x: 423, endPoint y: 493, distance: 38.7
click at [423, 493] on textarea "السلام عليكم و رحمة الله تم رفع نتائج التحاليل الى شركة التأمين و تمت الموافقة …" at bounding box center [635, 497] width 630 height 31
drag, startPoint x: 472, startPoint y: 488, endPoint x: 694, endPoint y: 500, distance: 222.6
click at [694, 500] on textarea "السلام عليكم و رحمة الله تم رفع نتائج التحاليل الى شركة التأمين و تمت الموافقة …" at bounding box center [635, 497] width 630 height 31
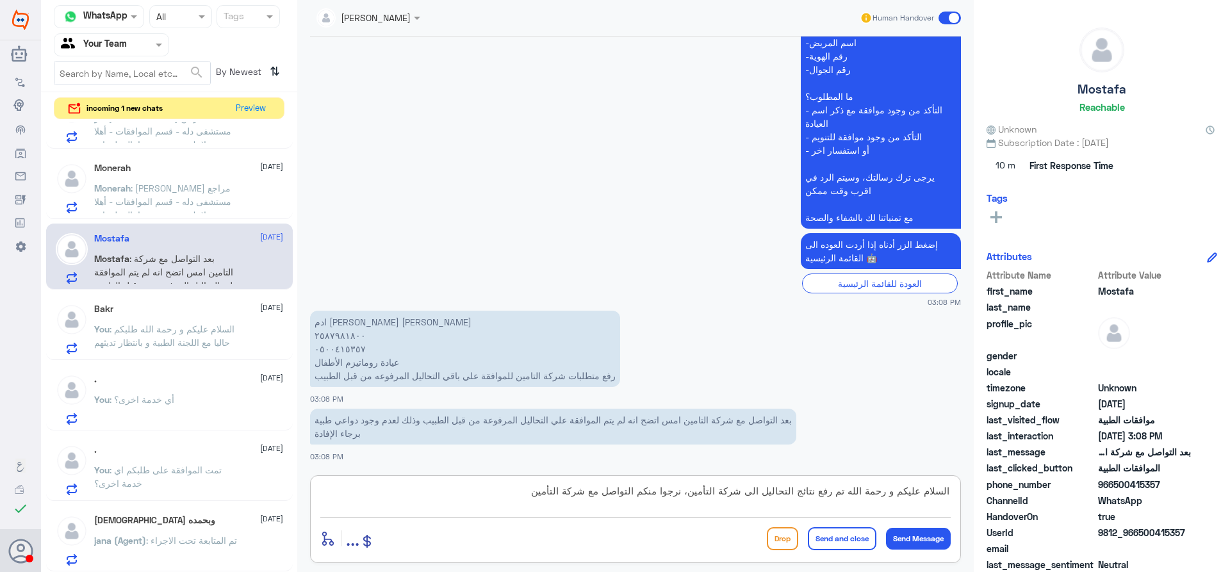
type textarea "السلام عليكم و رحمة الله تم رفع نتائج التحاليل الى شركة التأمين، نرجوا منكم الت…"
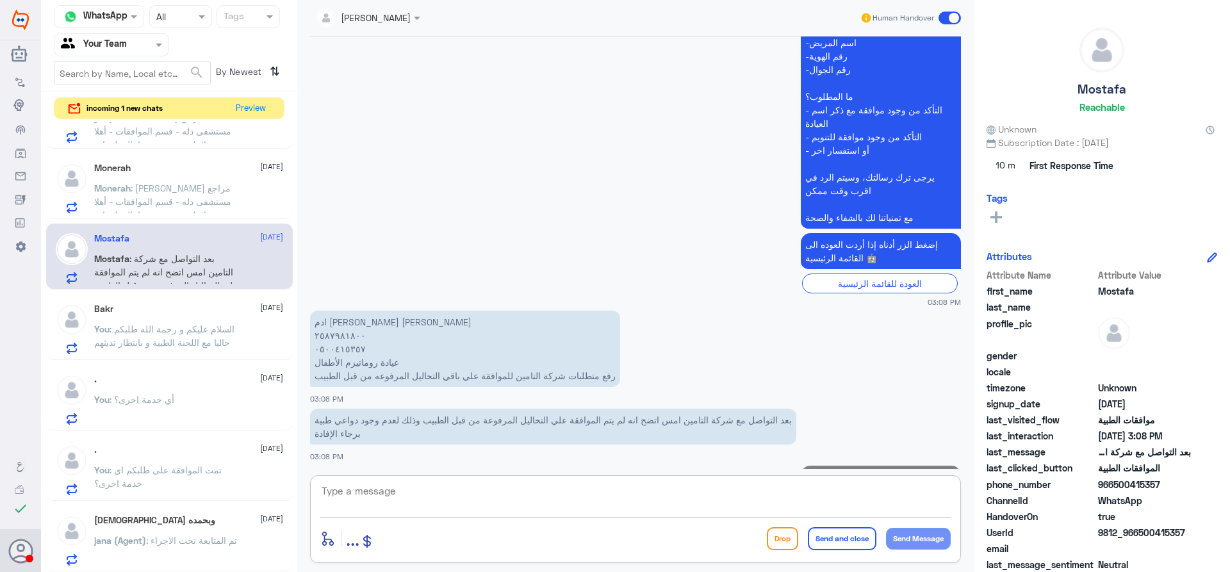
scroll to position [1273, 0]
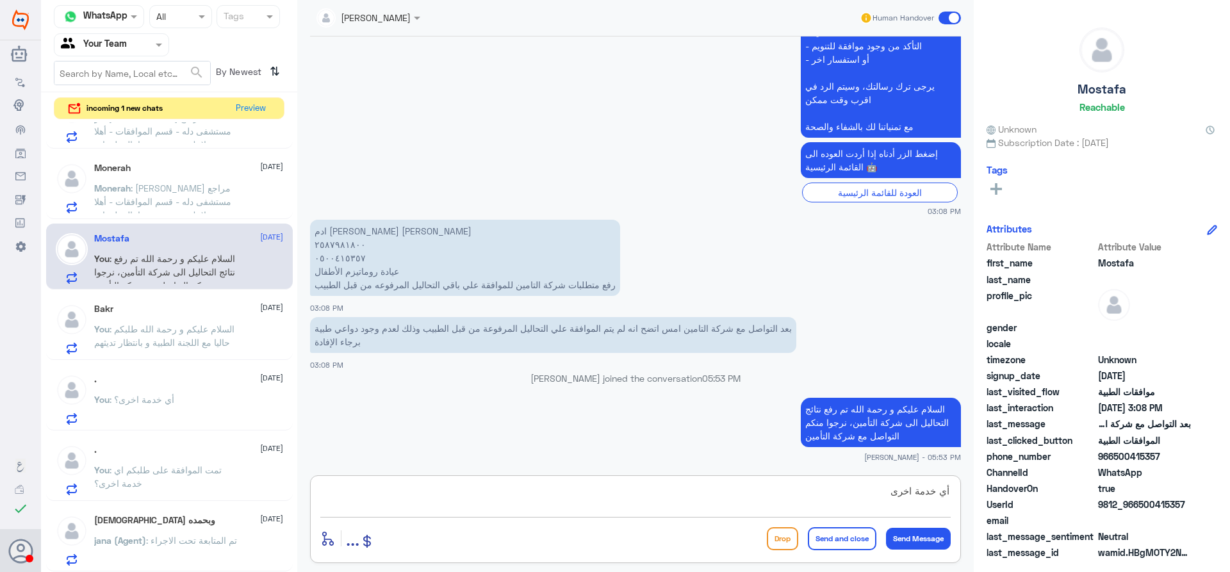
type textarea "أي خدمة اخرى؟"
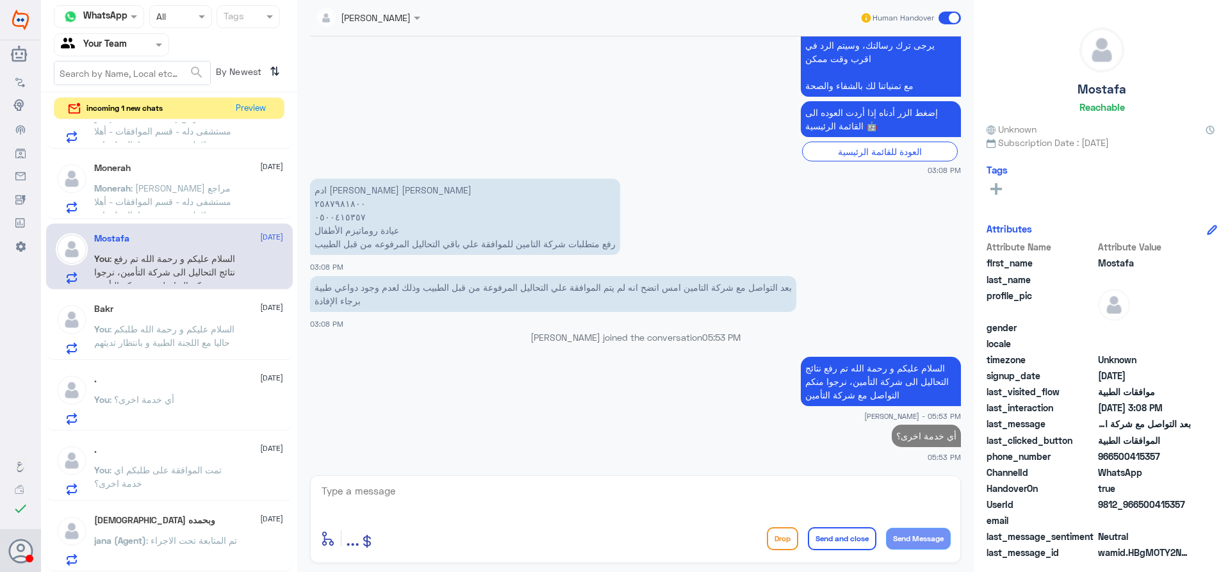
click at [168, 191] on span ": [PERSON_NAME] مراجع مستشفى دله - قسم الموافقات - أهلا وسهلا بك يرجى تزويدنا ب…" at bounding box center [164, 255] width 140 height 145
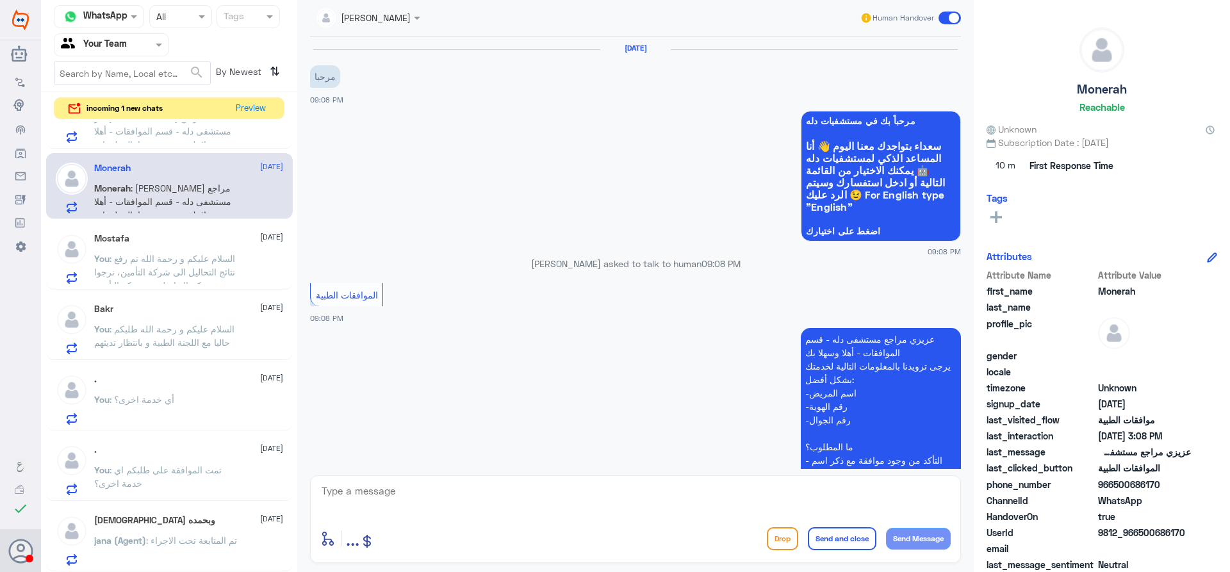
scroll to position [1427, 0]
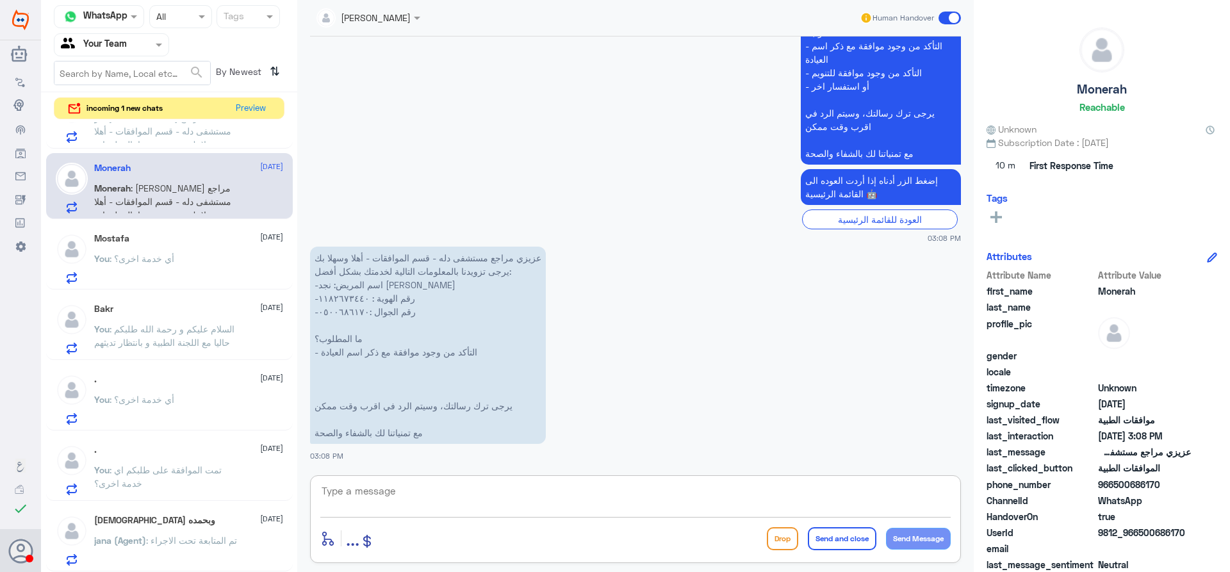
click at [455, 487] on textarea at bounding box center [635, 497] width 630 height 31
type textarea "ا"
type textarea "السلام عليكم و رحمة الله"
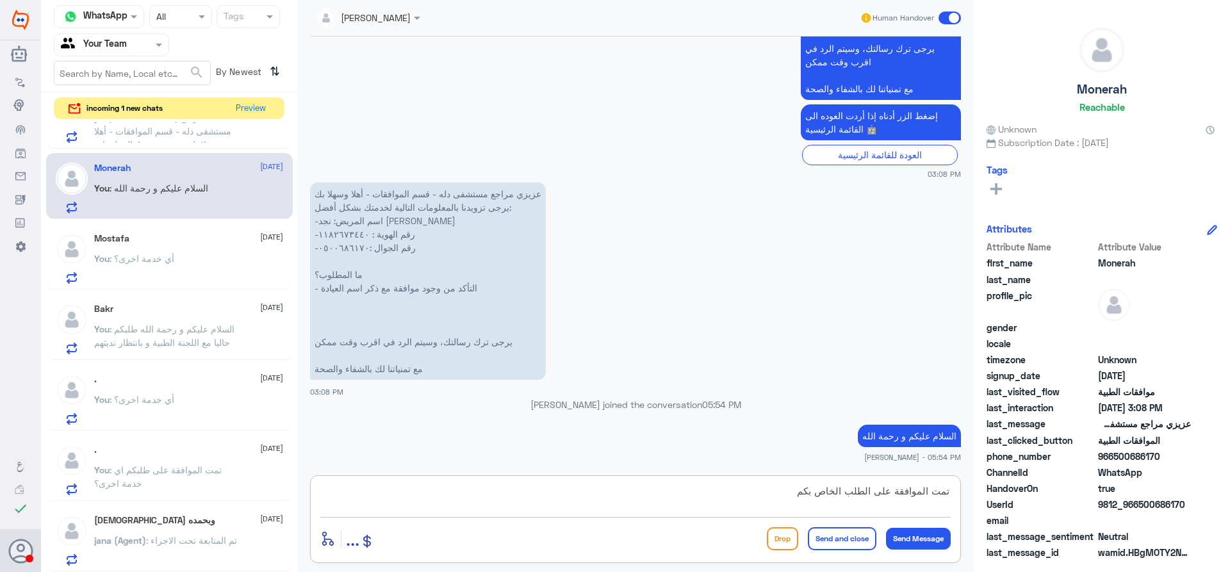
type textarea "تمت الموافقة على الطلب الخاص بكم"
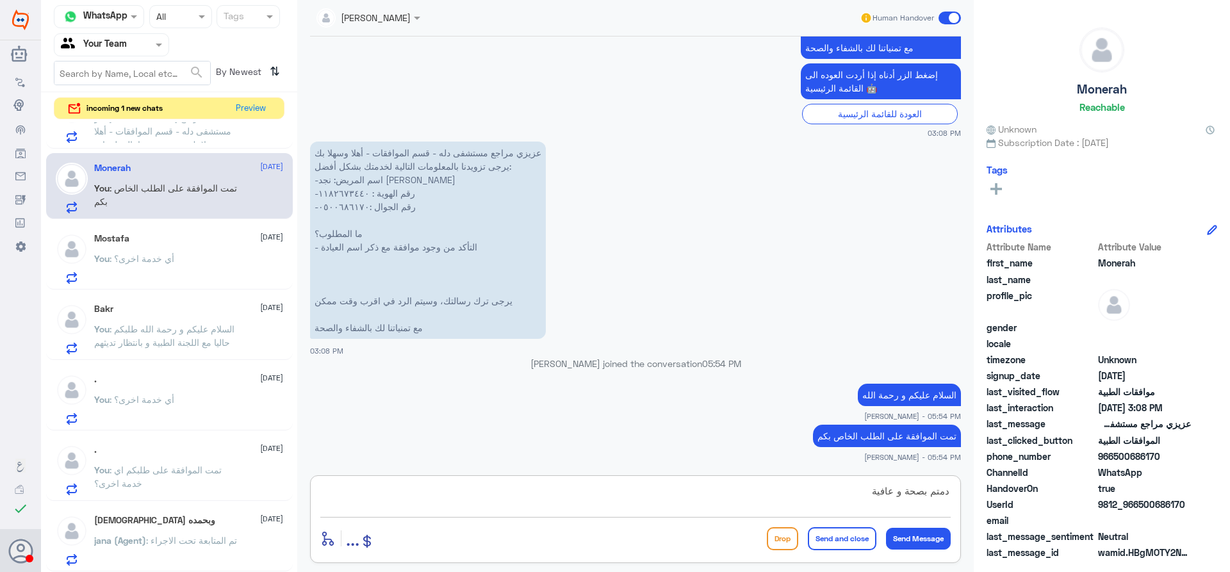
type textarea "دمتم بصحة و عافية"
click at [844, 539] on button "Send and close" at bounding box center [842, 538] width 69 height 23
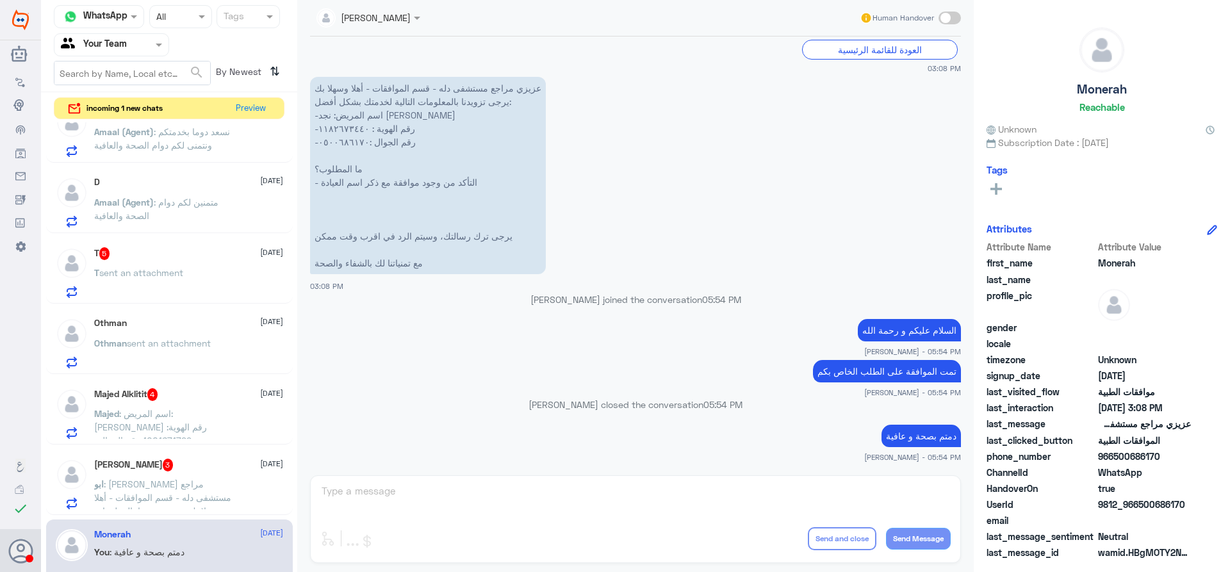
scroll to position [487, 0]
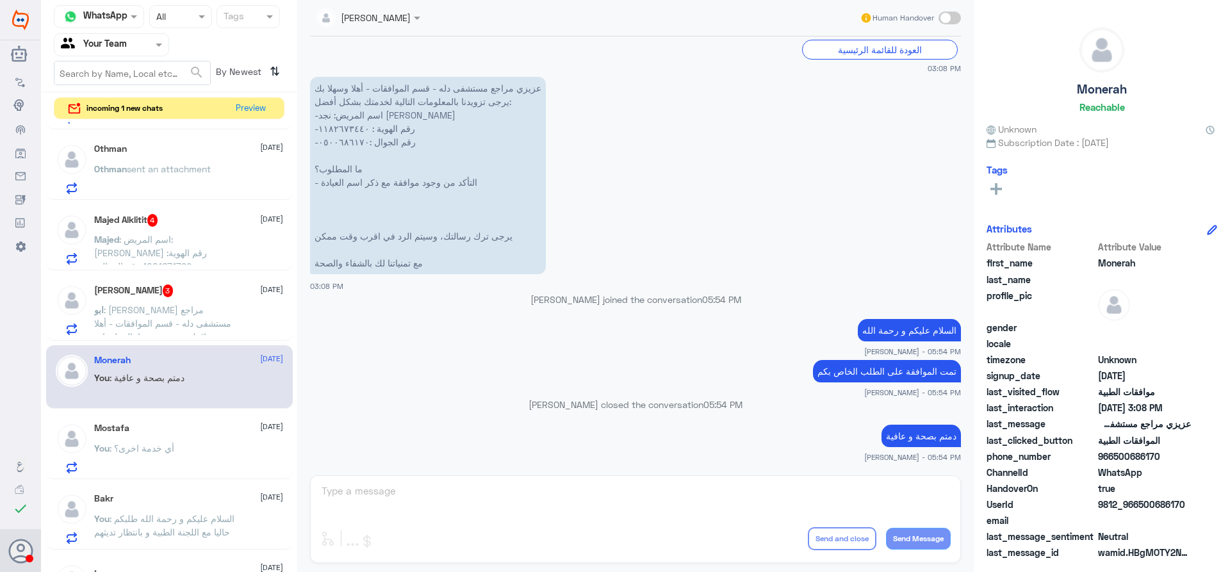
click at [170, 317] on p "ابو : [PERSON_NAME] مراجع مستشفى دله - قسم الموافقات - أهلا وسهلا بك يرجى تزويد…" at bounding box center [166, 319] width 144 height 32
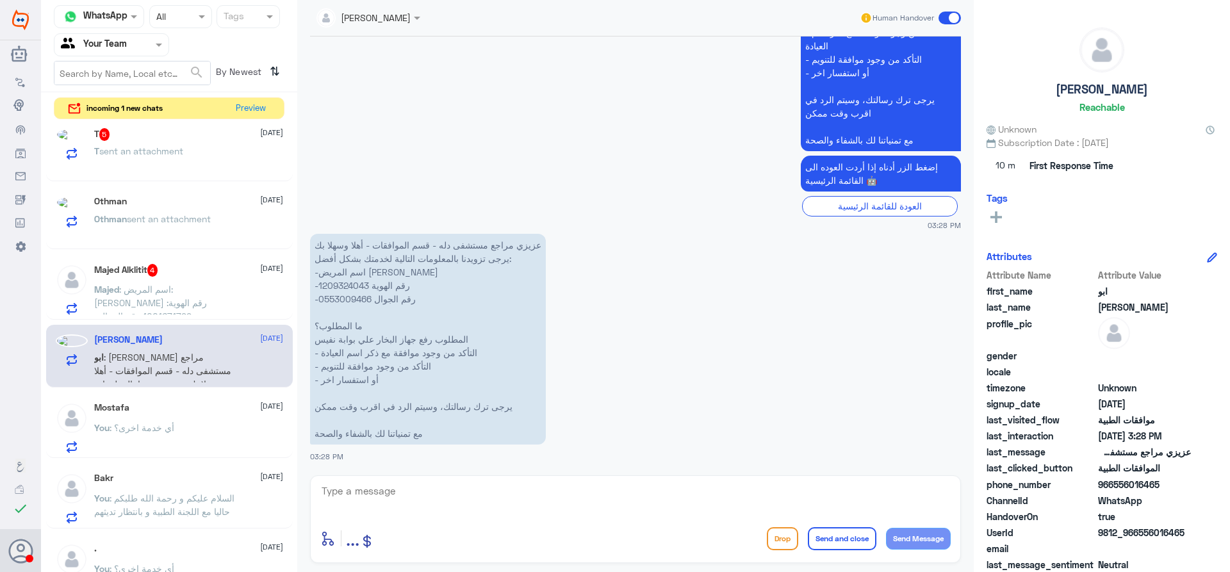
scroll to position [484, 0]
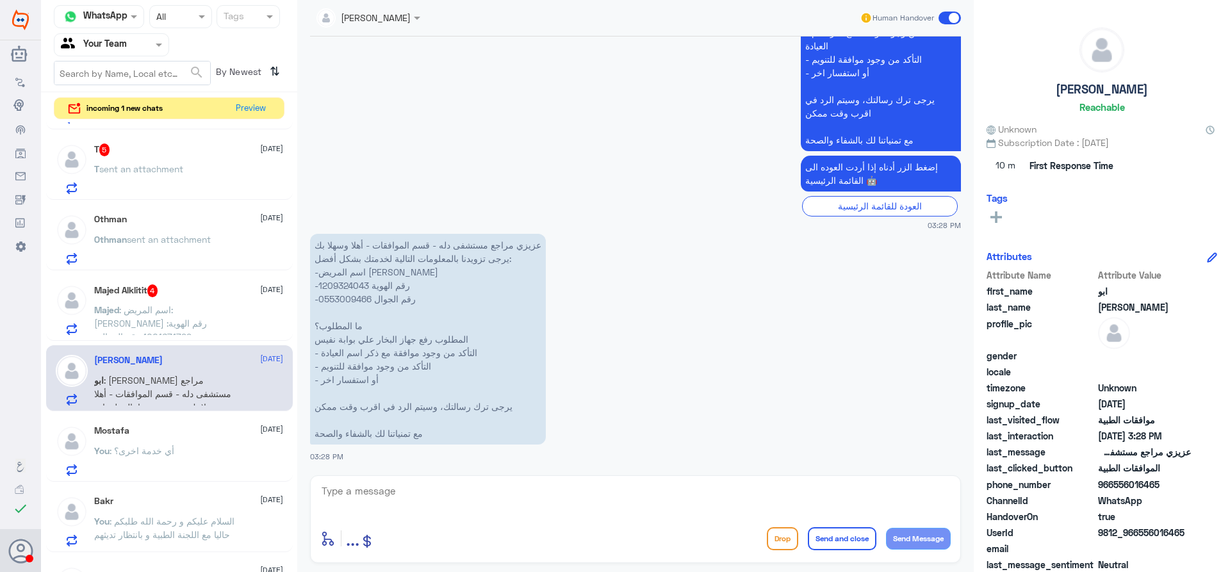
click at [356, 289] on p "عزيزي مراجع مستشفى دله - قسم الموافقات - أهلا وسهلا بك يرجى تزويدنا بالمعلومات …" at bounding box center [428, 339] width 236 height 211
copy p "1209324043"
click at [487, 495] on textarea at bounding box center [635, 497] width 630 height 31
type textarea "h"
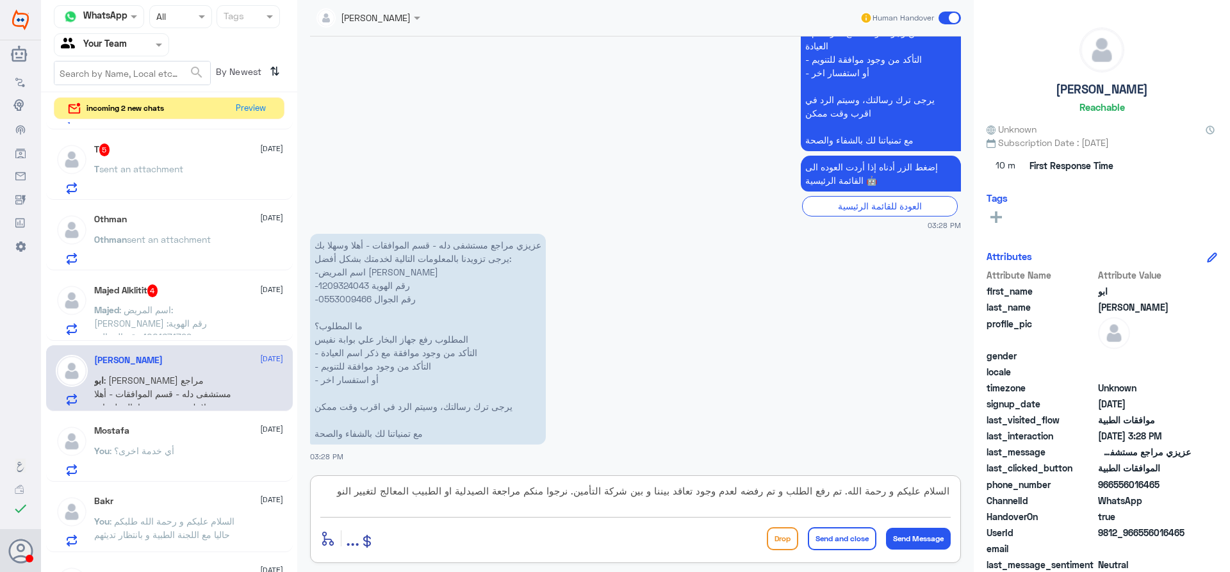
type textarea "السلام عليكم و رحمة الله. تم رفع الطلب و تم رفضه لعدم وجود تعاقد بيننا و بين شر…"
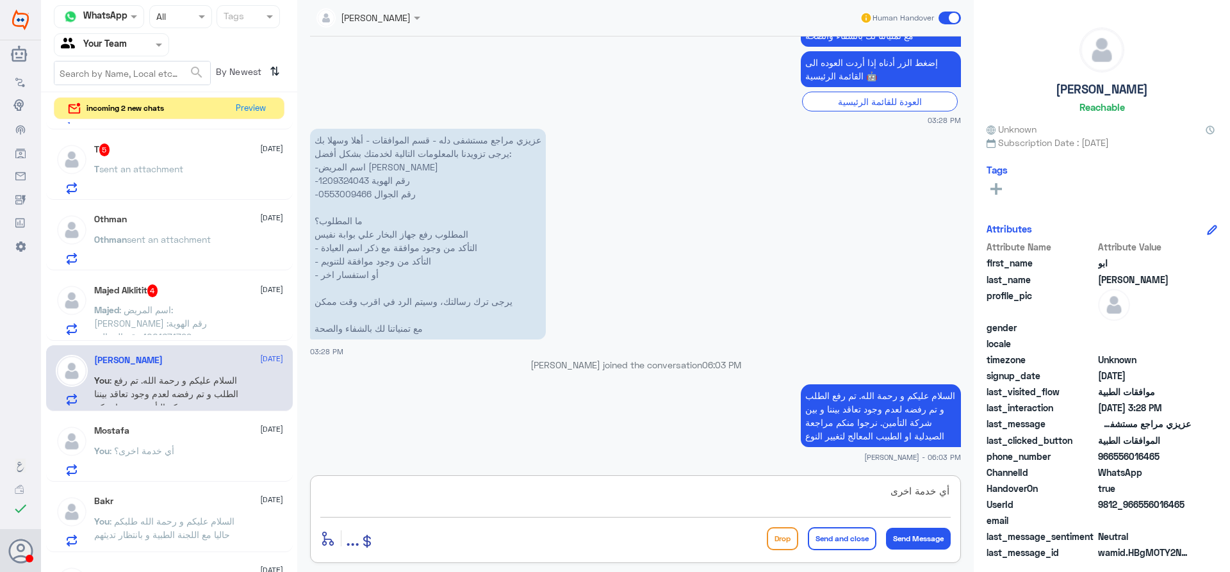
type textarea "أي خدمة اخرىظ"
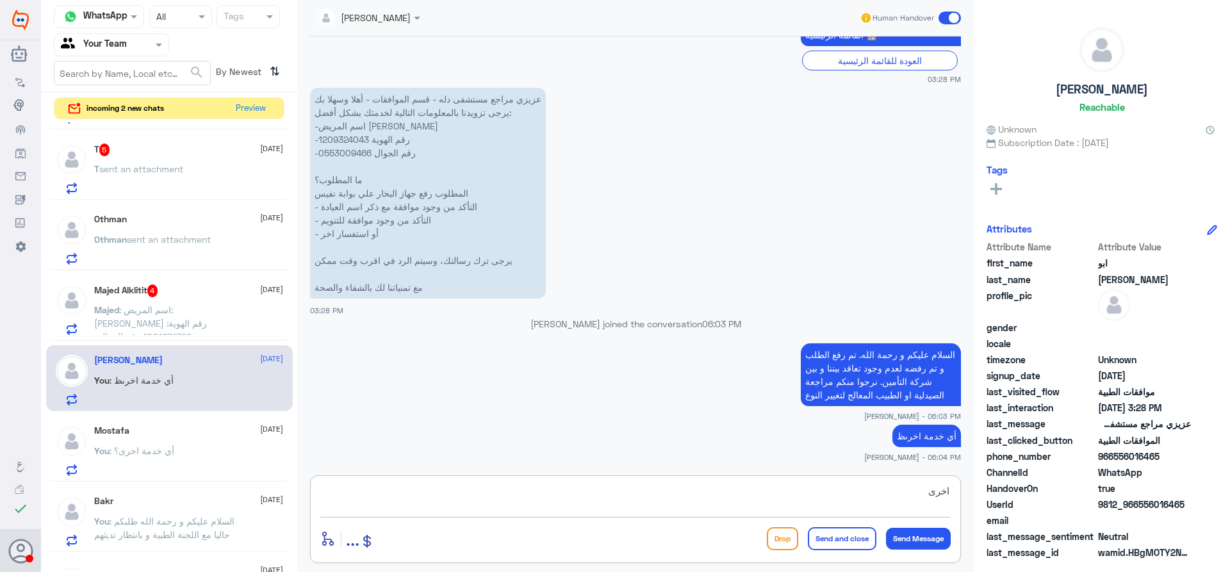
type textarea "اخرى؟"
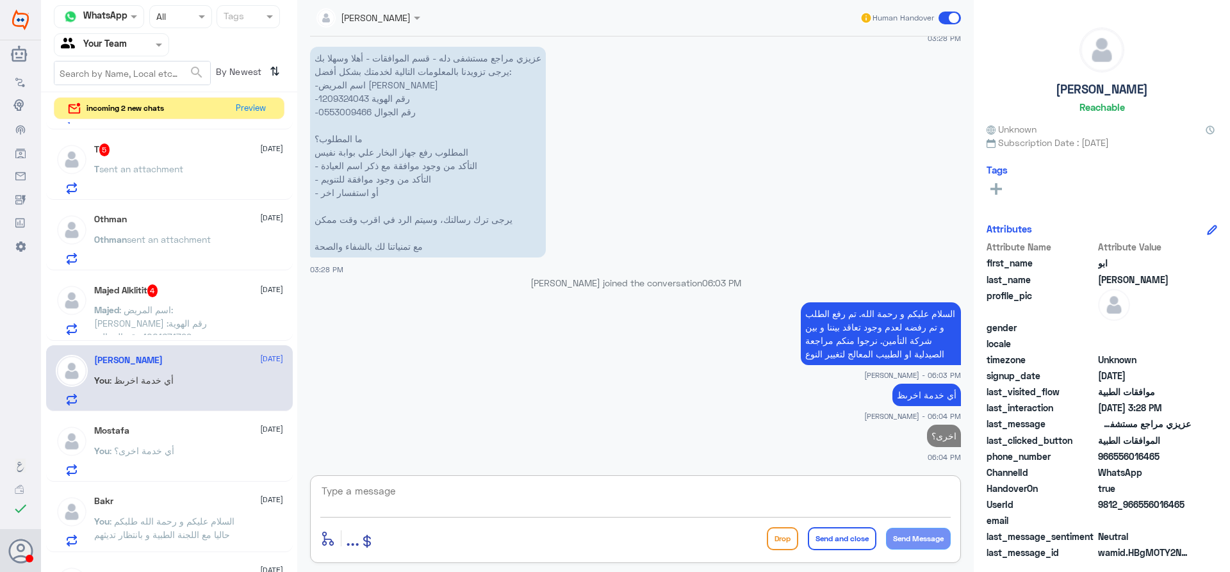
click at [148, 47] on div at bounding box center [111, 44] width 114 height 15
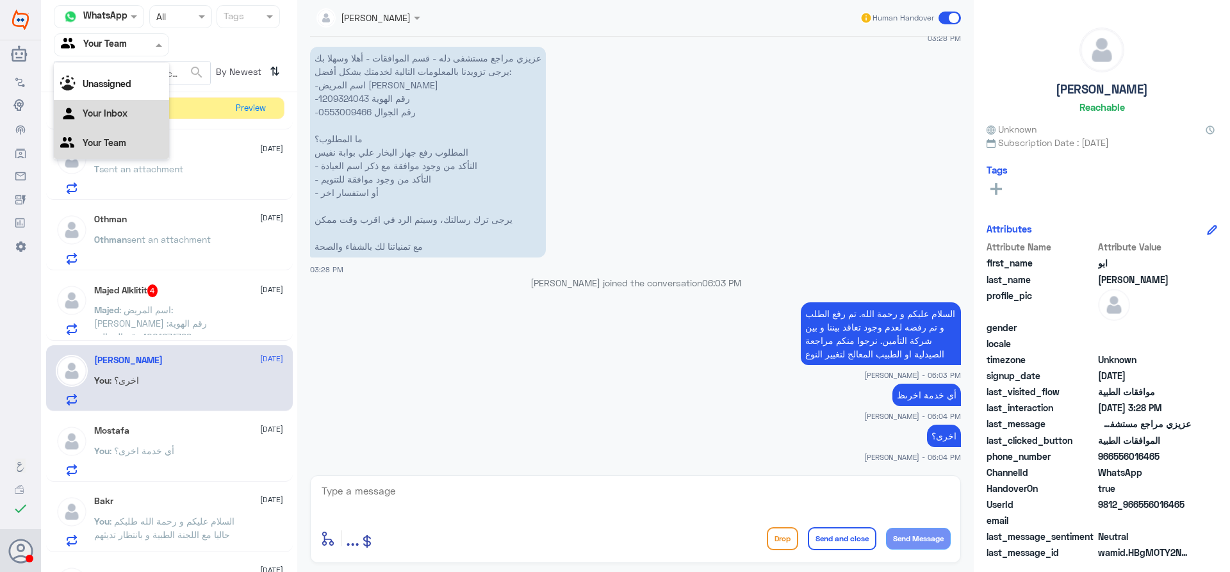
click at [146, 104] on div "Your Inbox" at bounding box center [111, 114] width 115 height 29
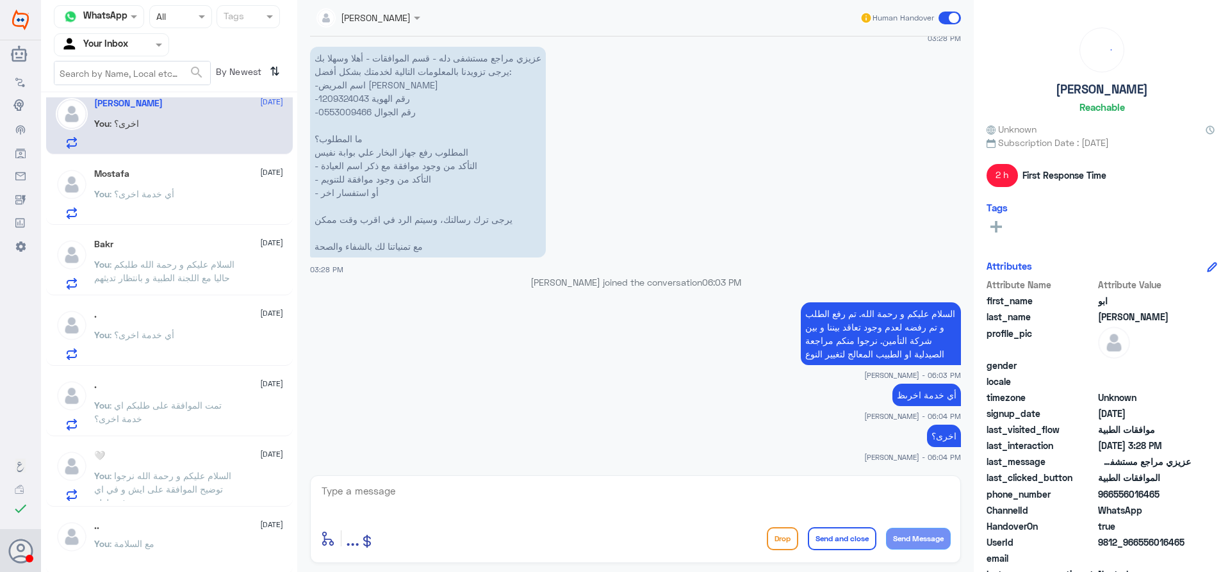
scroll to position [17, 0]
click at [217, 481] on span ": السلام عليكم و رحمة الله نرجوا توضيح الموافقة على ايش و في اي فرع لدلة" at bounding box center [162, 486] width 137 height 38
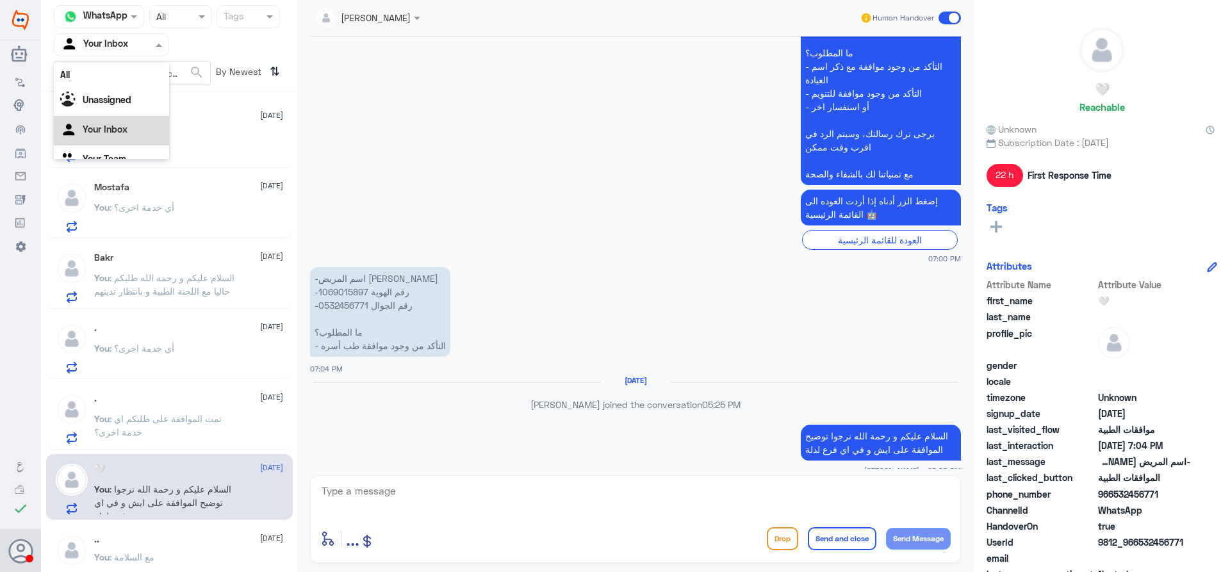
click at [130, 38] on input "text" at bounding box center [96, 44] width 70 height 15
click at [126, 141] on div "Your Team" at bounding box center [111, 143] width 115 height 29
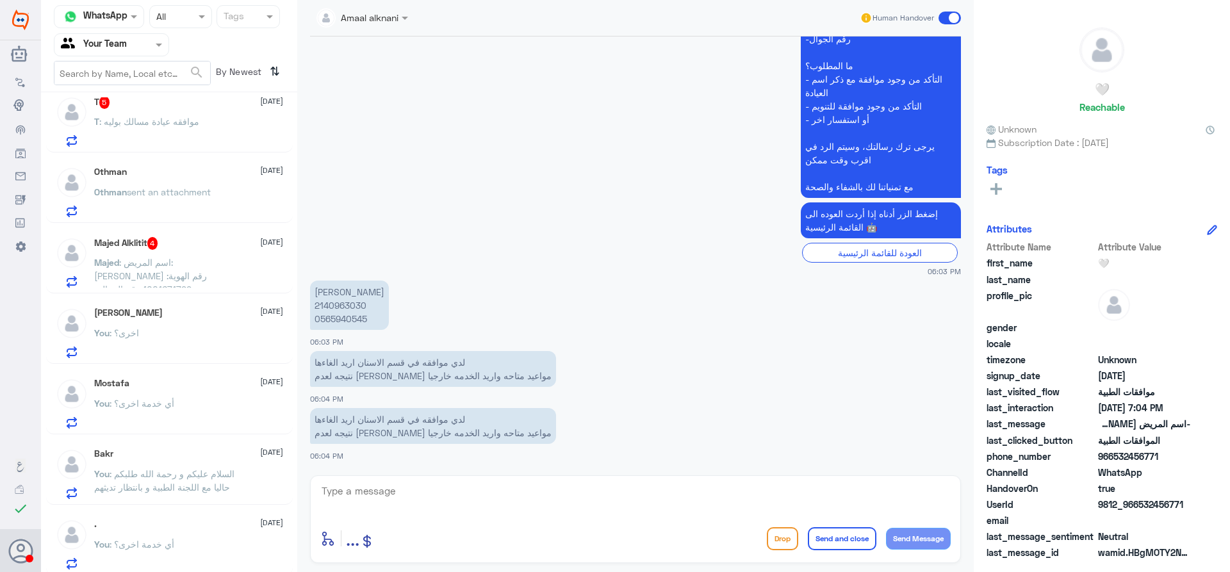
scroll to position [320, 0]
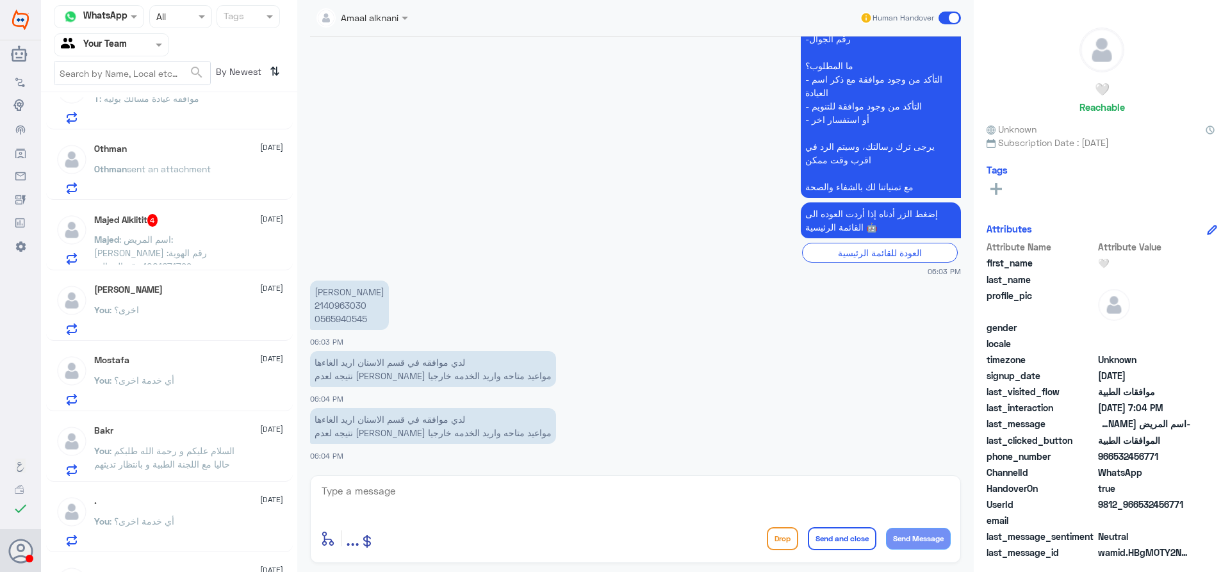
click at [183, 239] on span ": اسم المريض: [PERSON_NAME] رقم الهوية: 1001671799 رقم الجوال : 0555459484 دله …" at bounding box center [164, 273] width 141 height 78
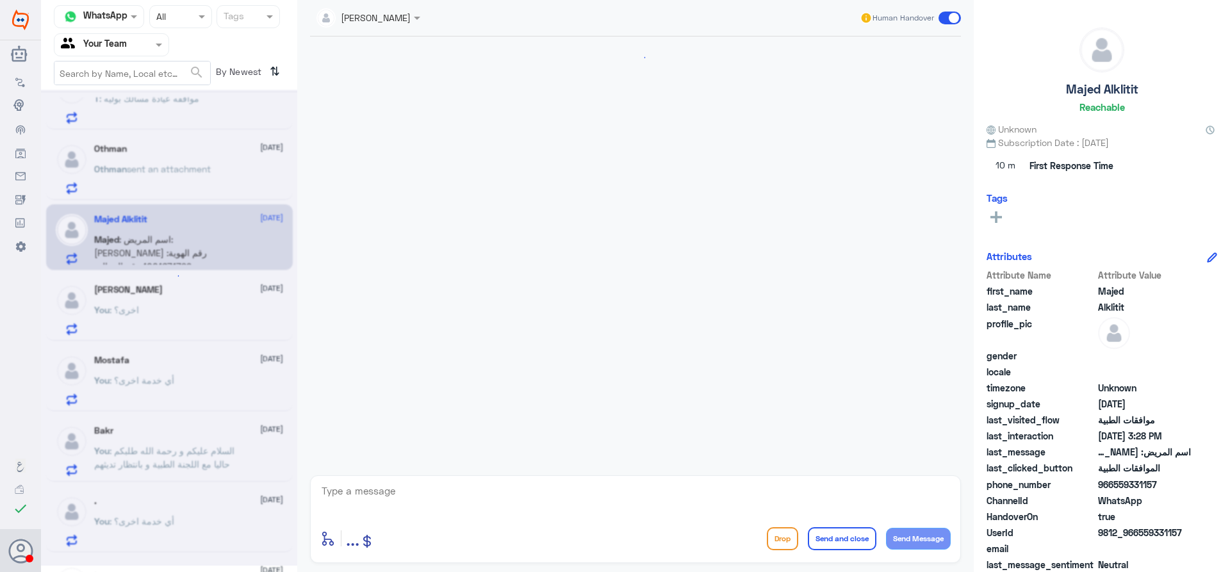
scroll to position [377, 0]
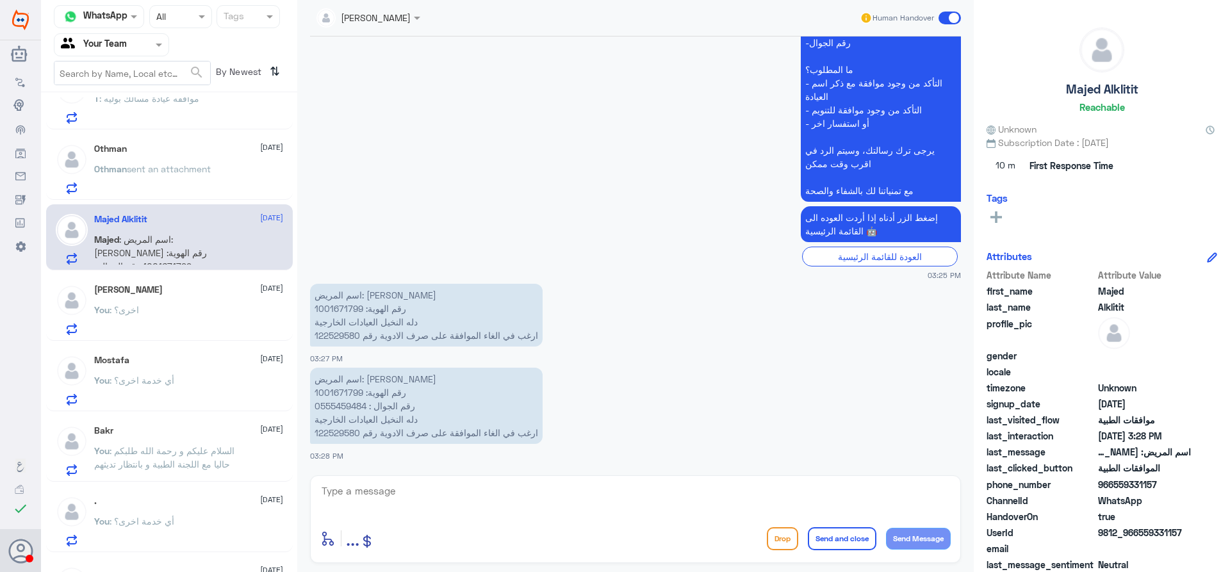
click at [341, 394] on p "اسم المريض: [PERSON_NAME] رقم الهوية: 1001671799 رقم الجوال : 0555459484 دله ال…" at bounding box center [426, 406] width 233 height 76
copy p "1001671799"
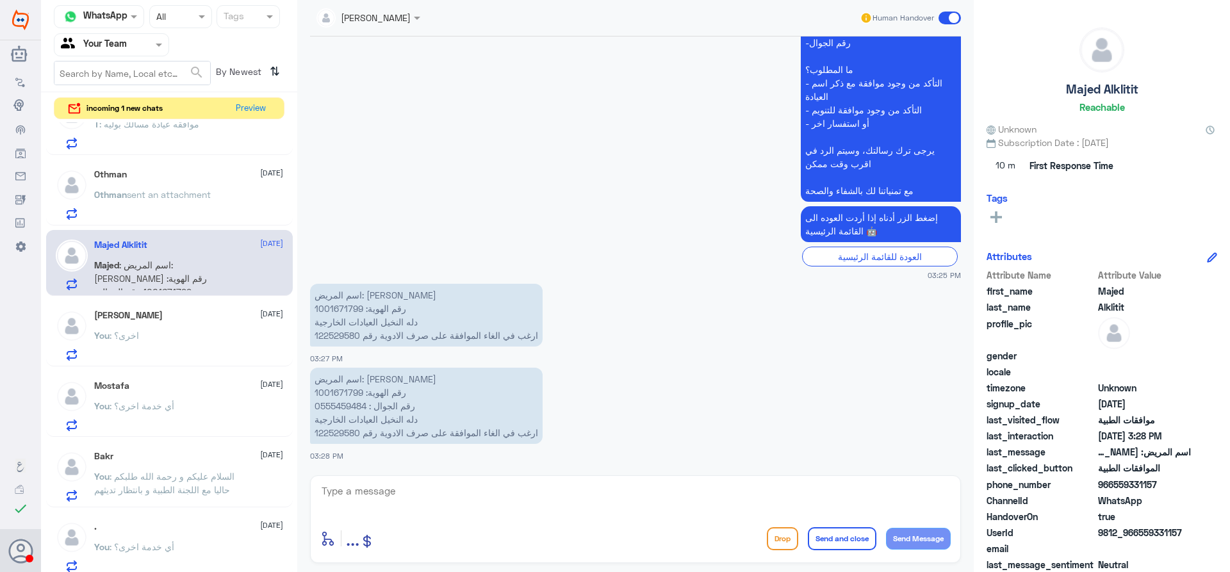
click at [391, 493] on textarea at bounding box center [635, 497] width 630 height 31
type textarea "السلام عليكم و رحمة الله نعتذر منكم"
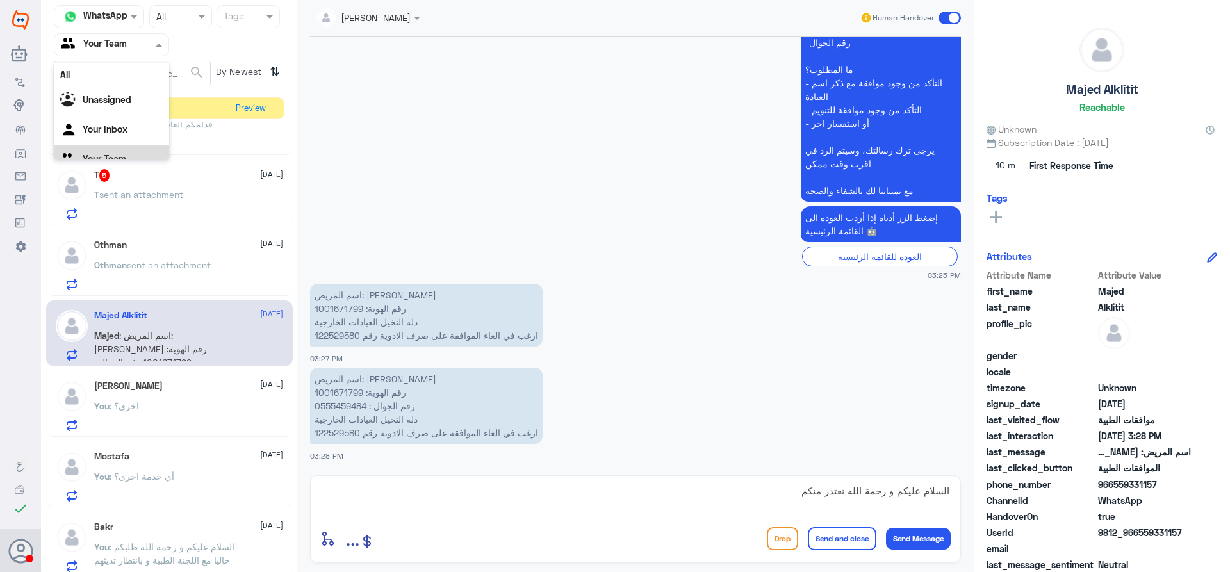
click at [129, 45] on input "text" at bounding box center [96, 44] width 70 height 15
click at [119, 112] on Inbox "Your Inbox" at bounding box center [105, 113] width 45 height 11
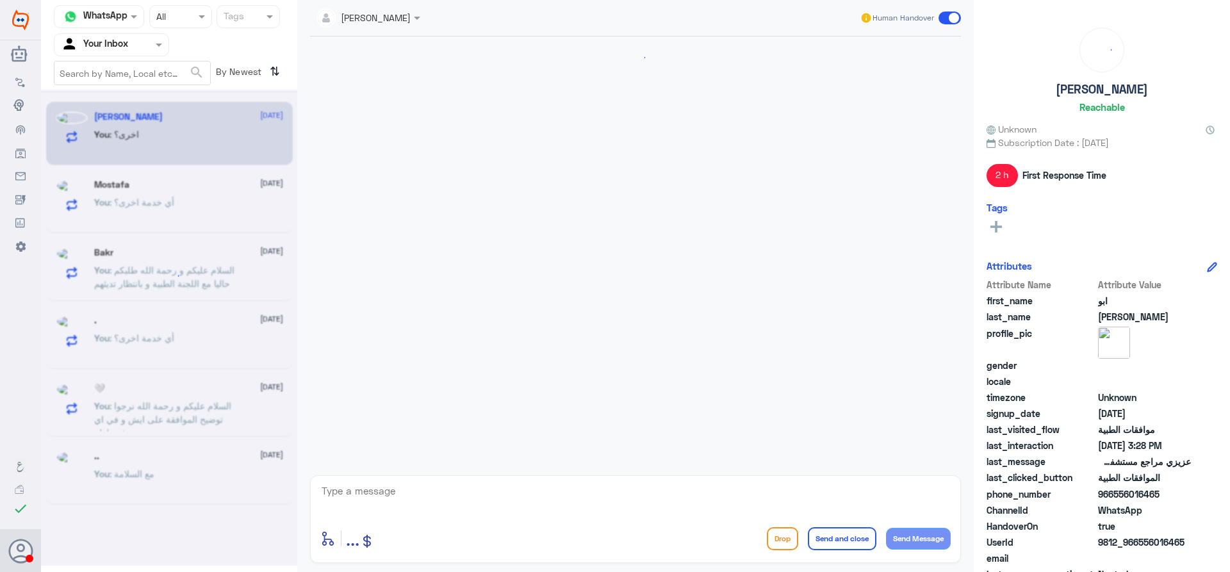
scroll to position [1561, 0]
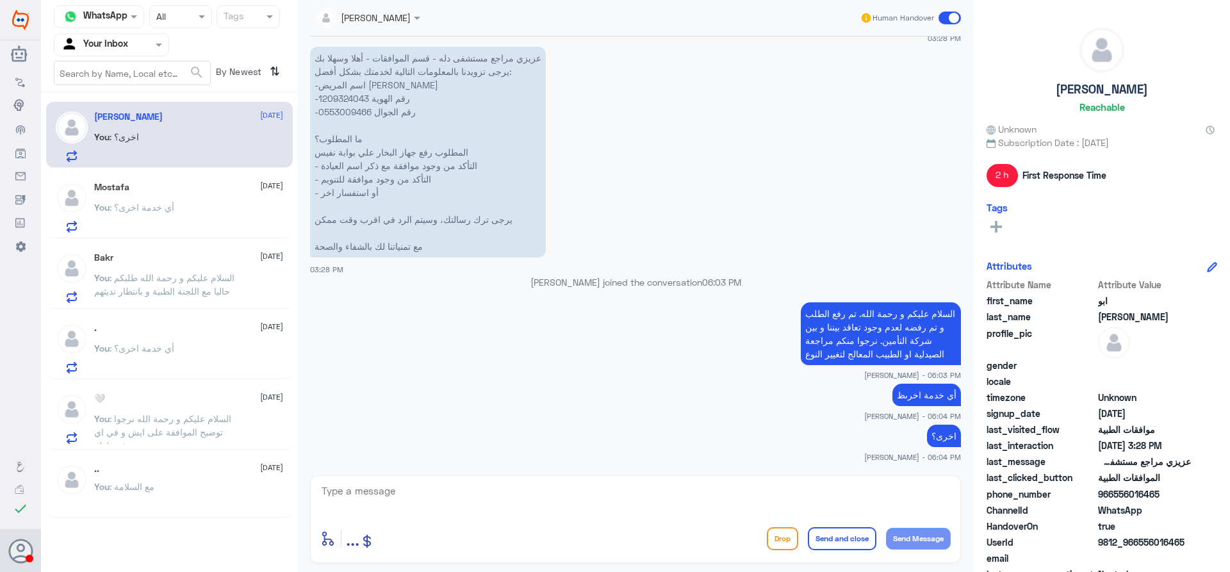
click at [126, 51] on input "text" at bounding box center [96, 44] width 70 height 15
click at [127, 143] on div "Your Team" at bounding box center [111, 143] width 115 height 29
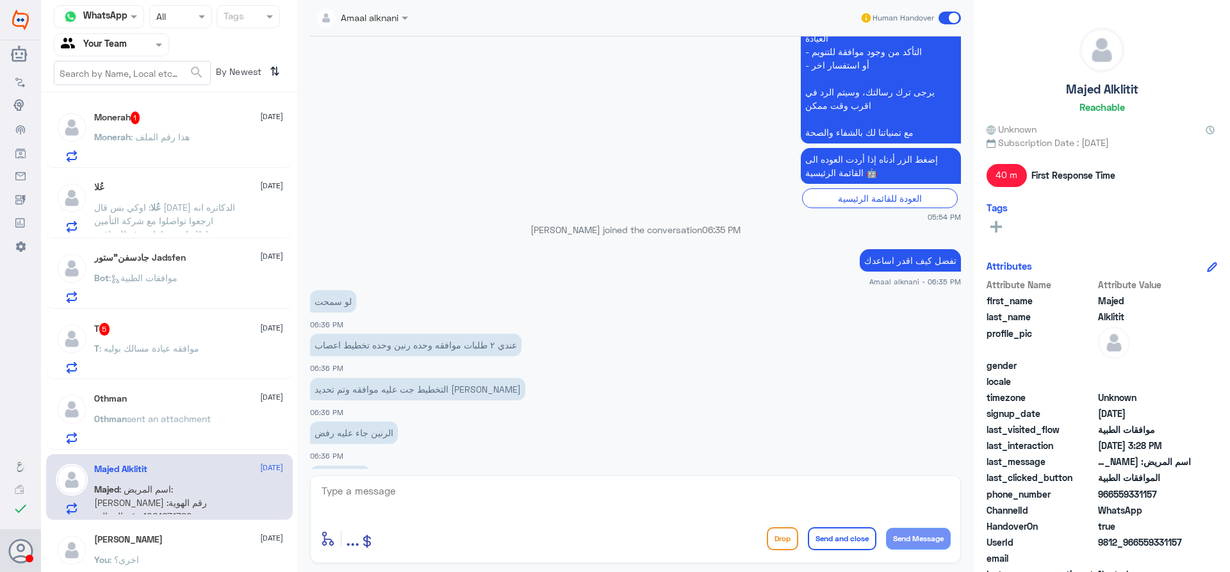
scroll to position [1439, 0]
